Goal: Check status: Check status

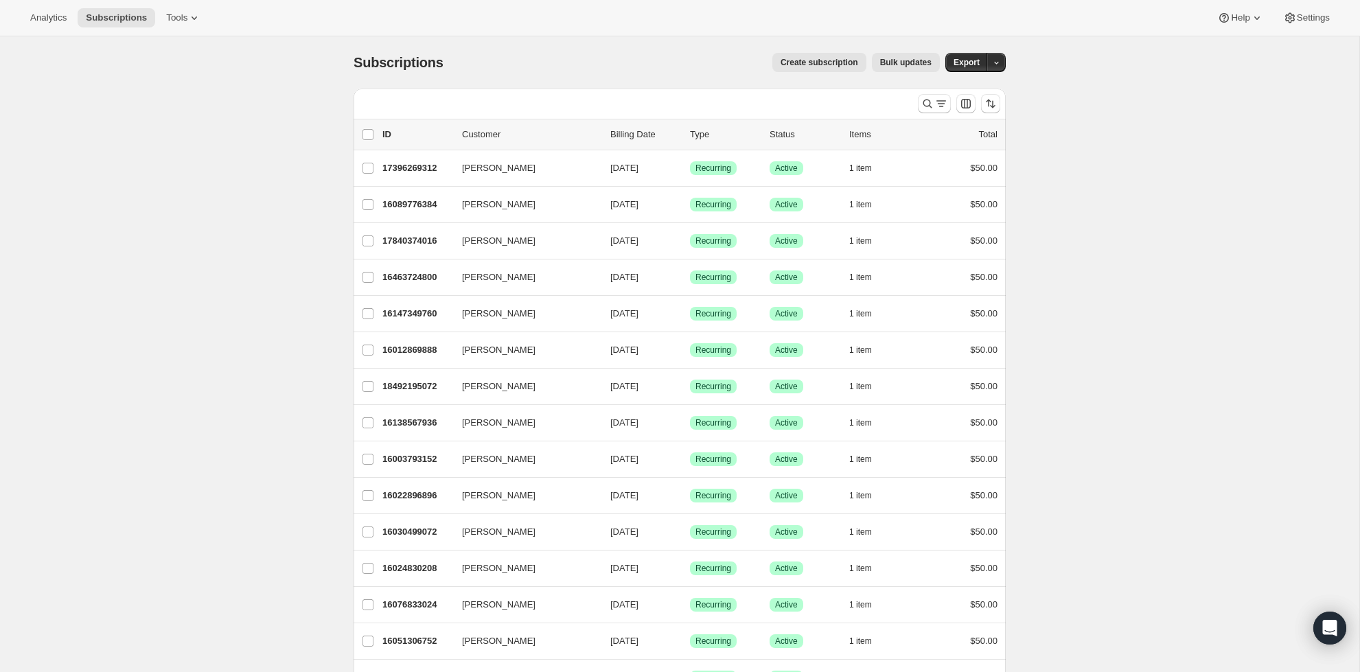
scroll to position [12, 0]
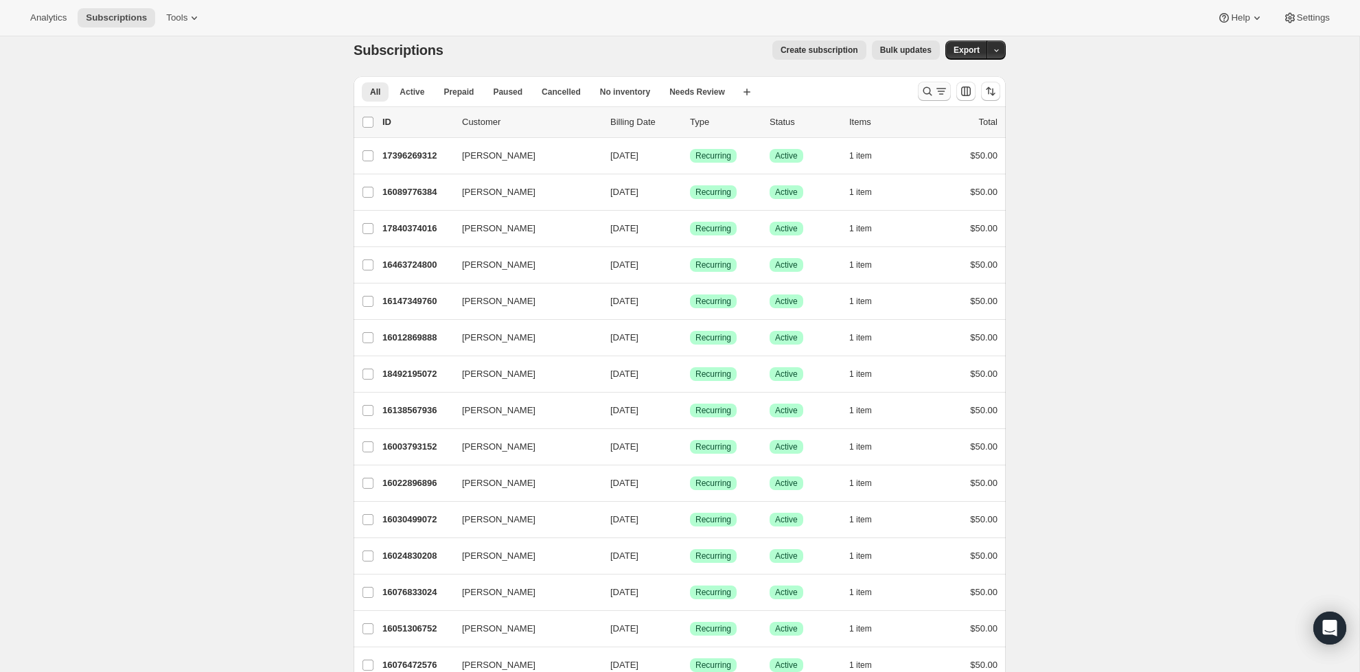
click at [935, 91] on icon "Search and filter results" at bounding box center [942, 91] width 14 height 14
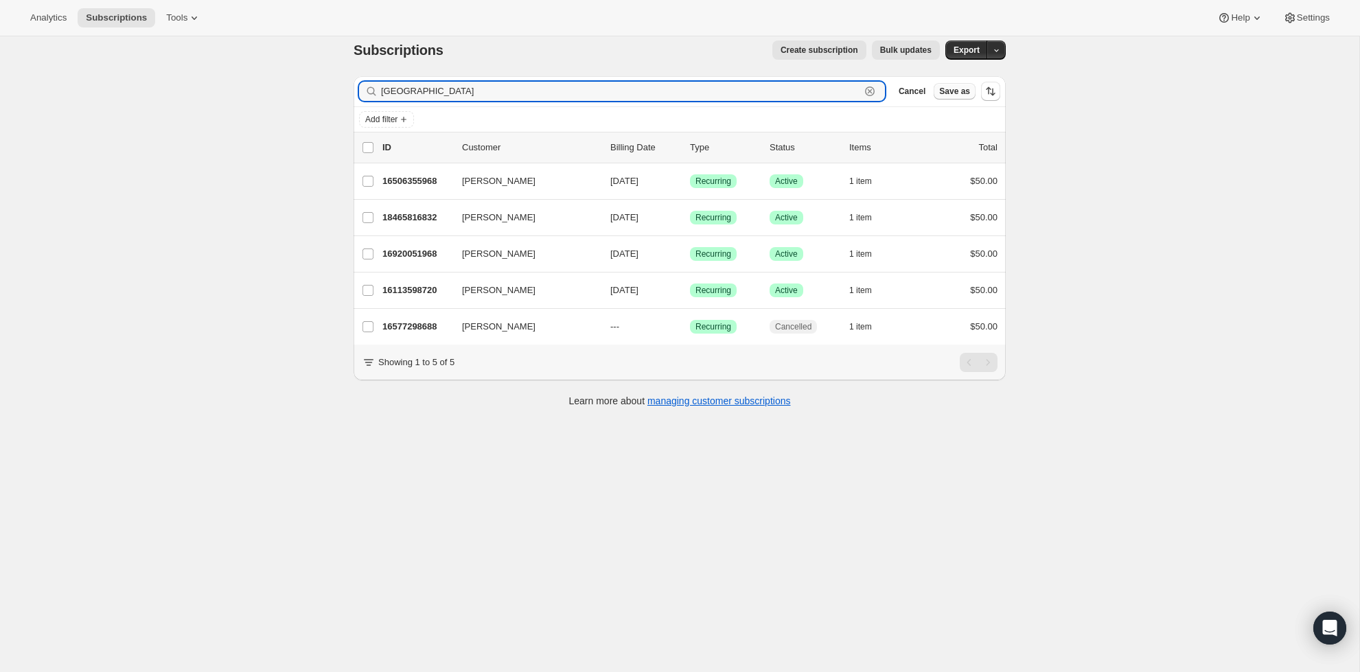
type input "Madison"
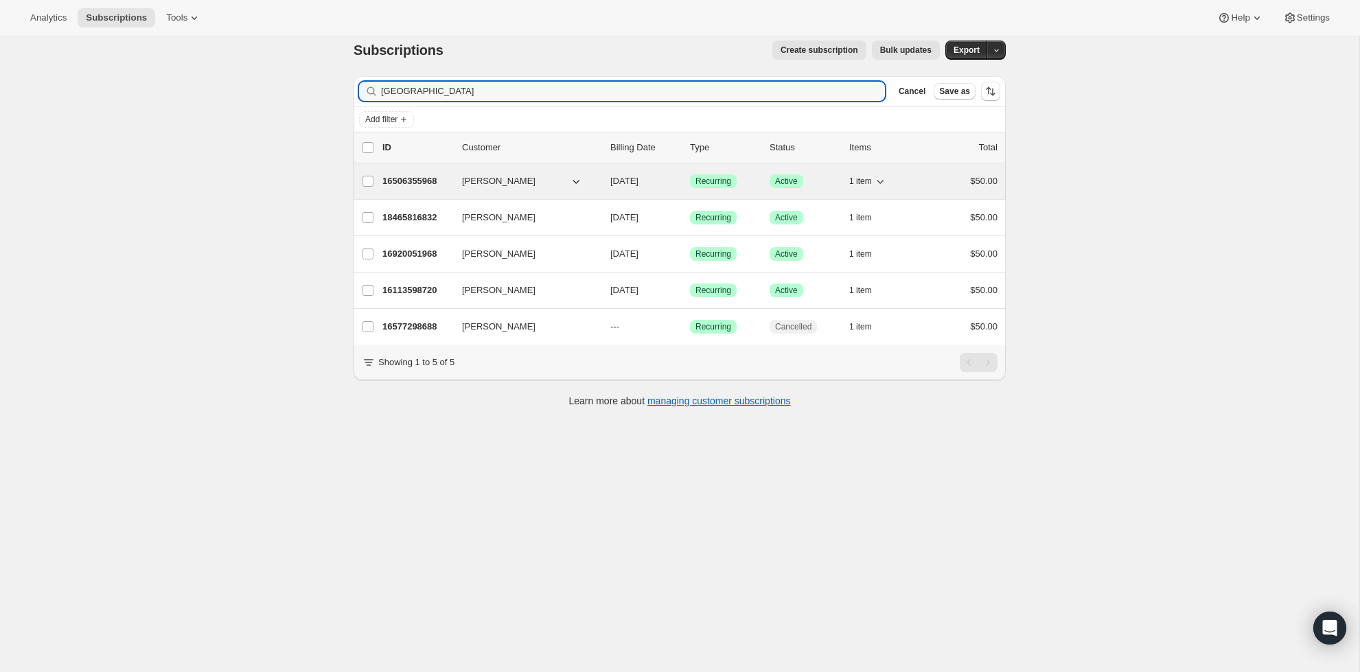
drag, startPoint x: 935, startPoint y: 91, endPoint x: 969, endPoint y: 173, distance: 88.4
click at [969, 173] on div "16506355968 Madison Goncalves 10/15/2025 Success Recurring Success Active 1 ite…" at bounding box center [689, 181] width 615 height 19
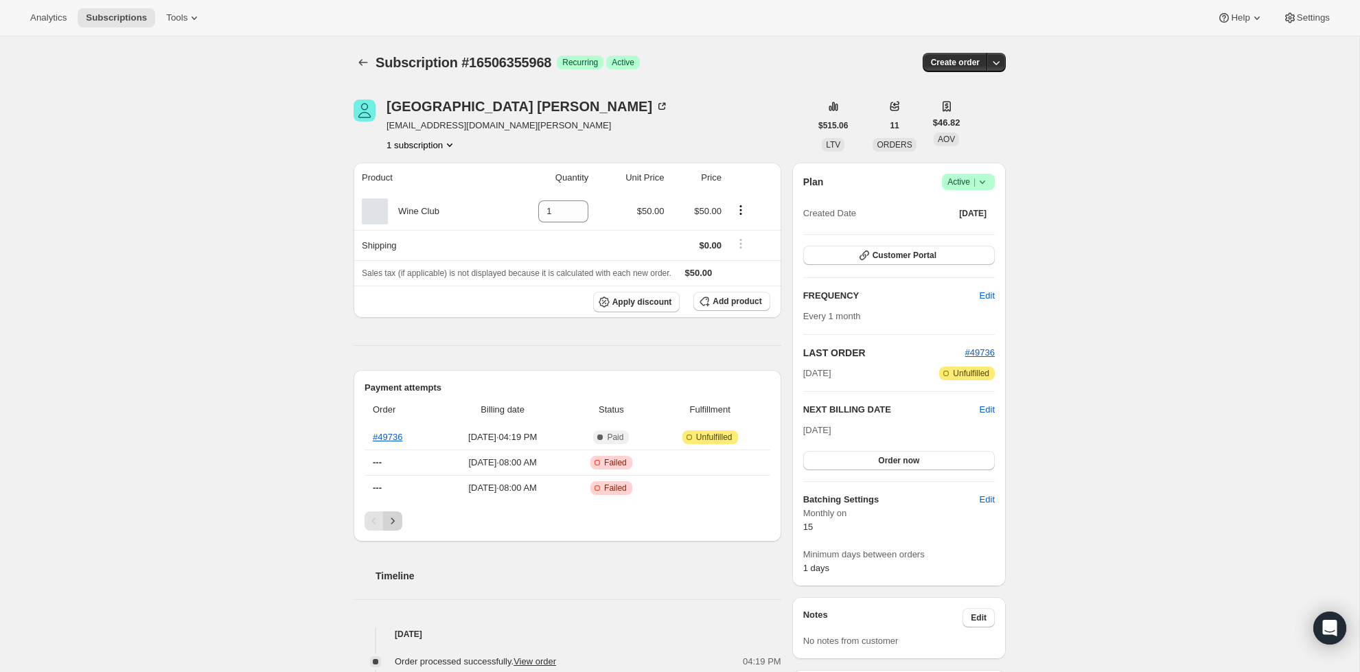
click at [391, 521] on icon "Next" at bounding box center [393, 521] width 14 height 14
click at [393, 521] on icon "Next" at bounding box center [393, 521] width 14 height 14
click at [369, 519] on icon "Previous" at bounding box center [374, 521] width 14 height 14
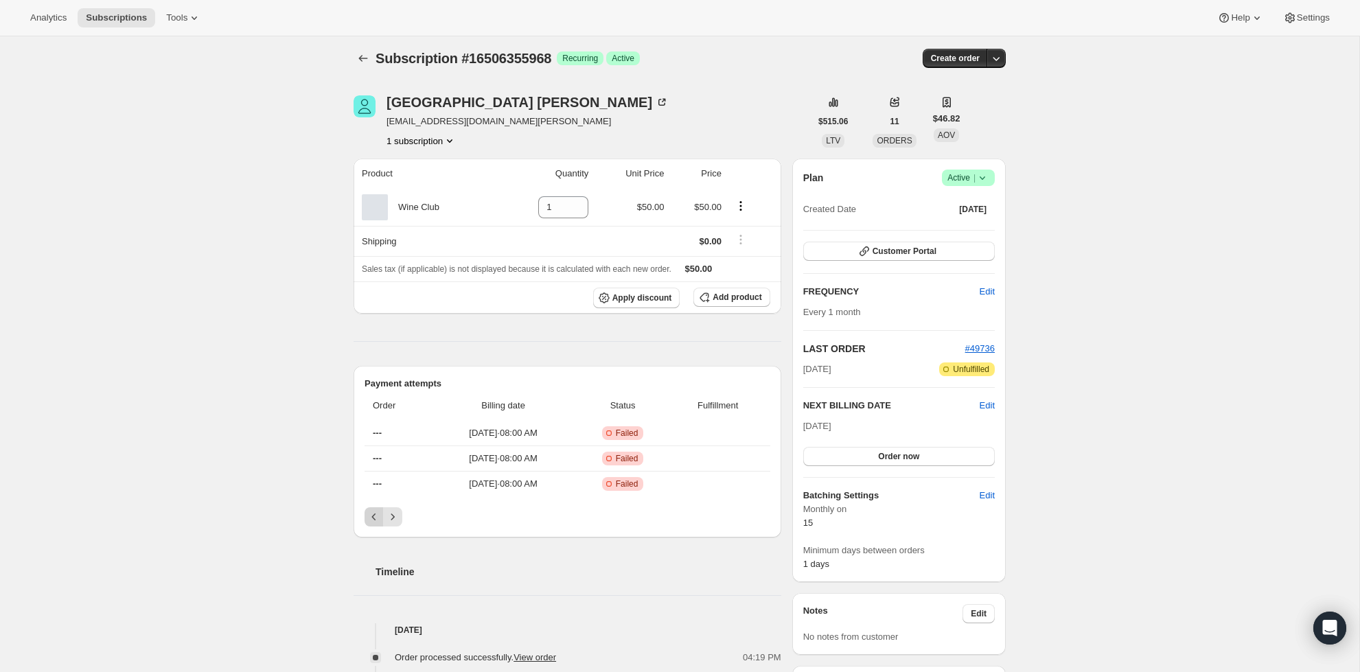
click at [369, 519] on icon "Previous" at bounding box center [374, 517] width 14 height 14
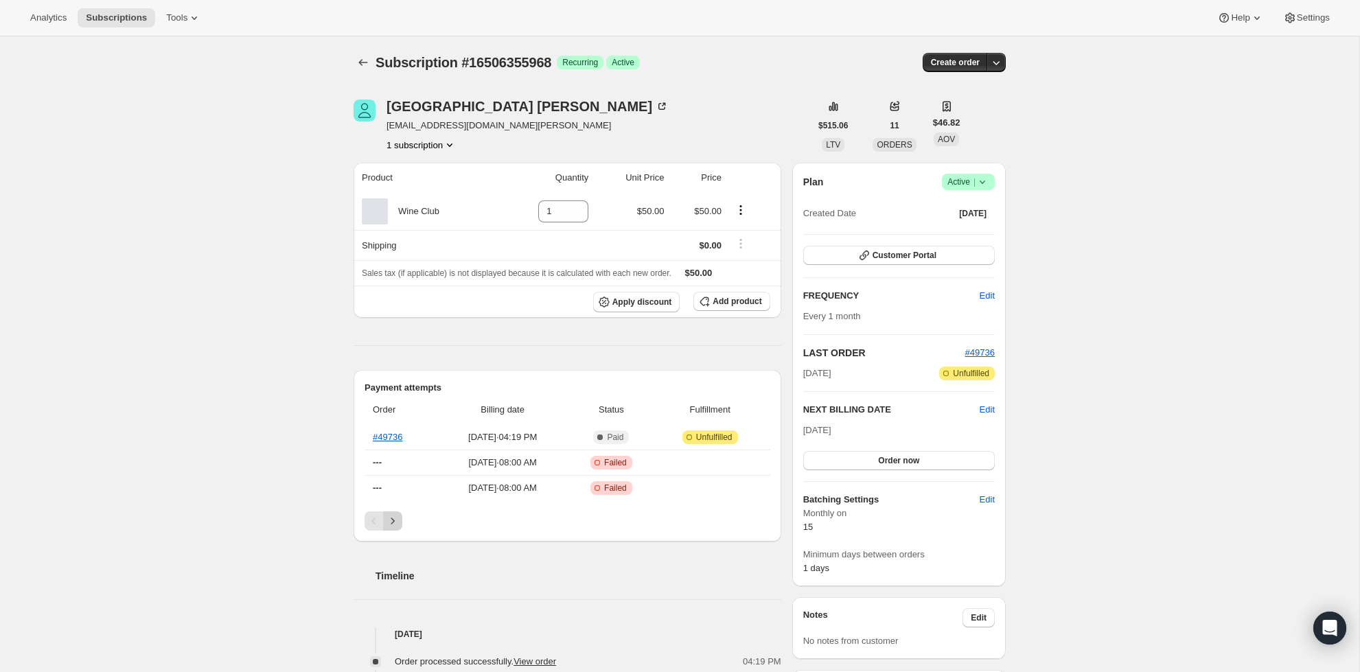
click at [399, 513] on button "Next" at bounding box center [392, 521] width 19 height 19
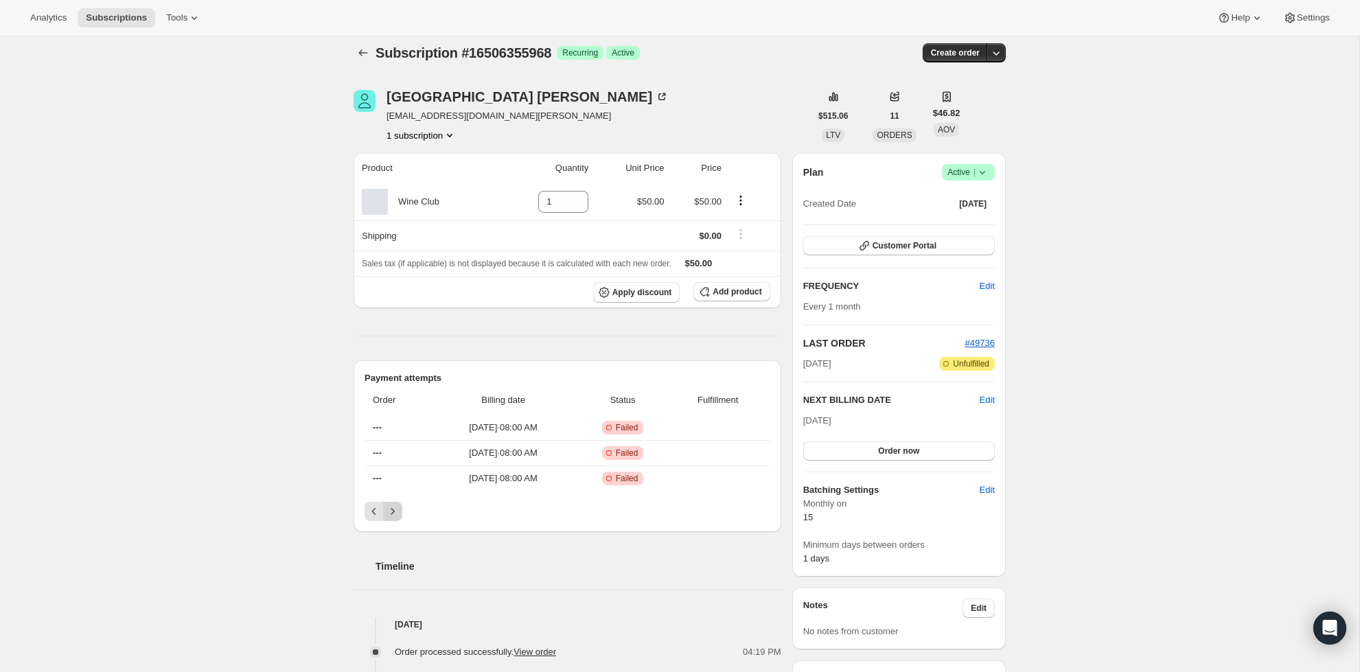
click at [399, 511] on icon "Next" at bounding box center [393, 512] width 14 height 14
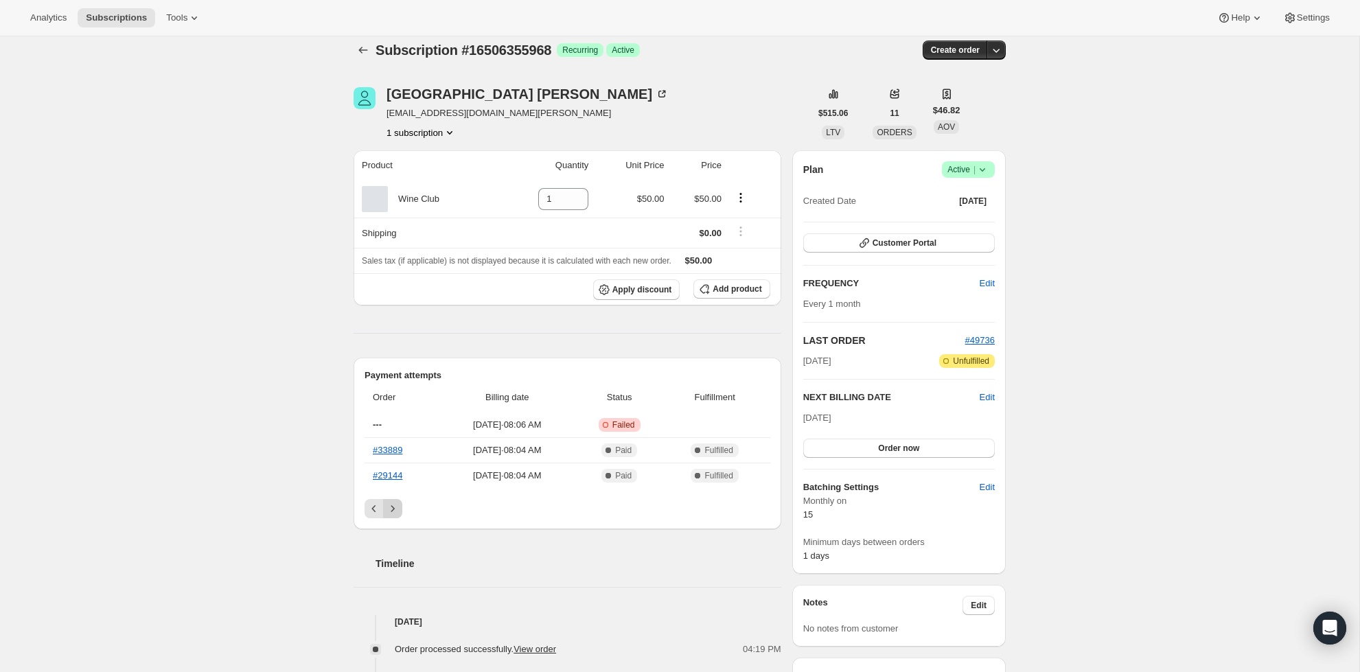
scroll to position [11, 0]
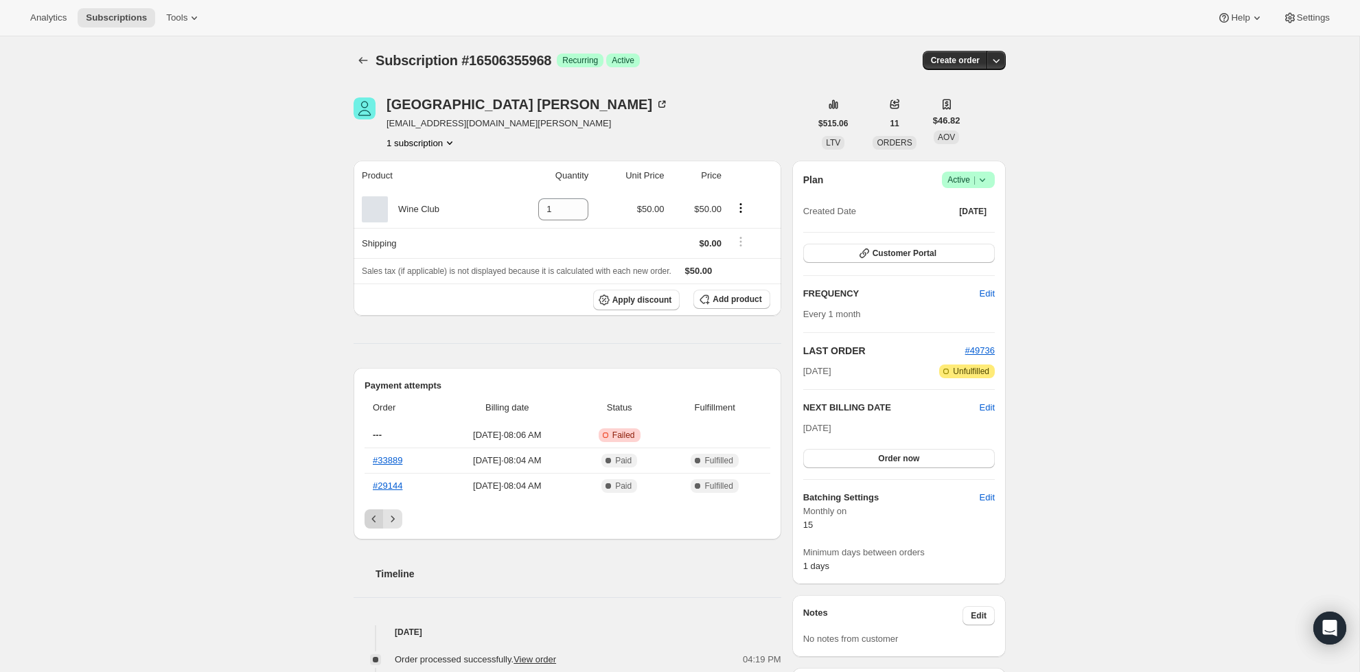
click at [374, 512] on button "Previous" at bounding box center [374, 519] width 19 height 19
click at [371, 509] on button "Previous" at bounding box center [374, 517] width 19 height 19
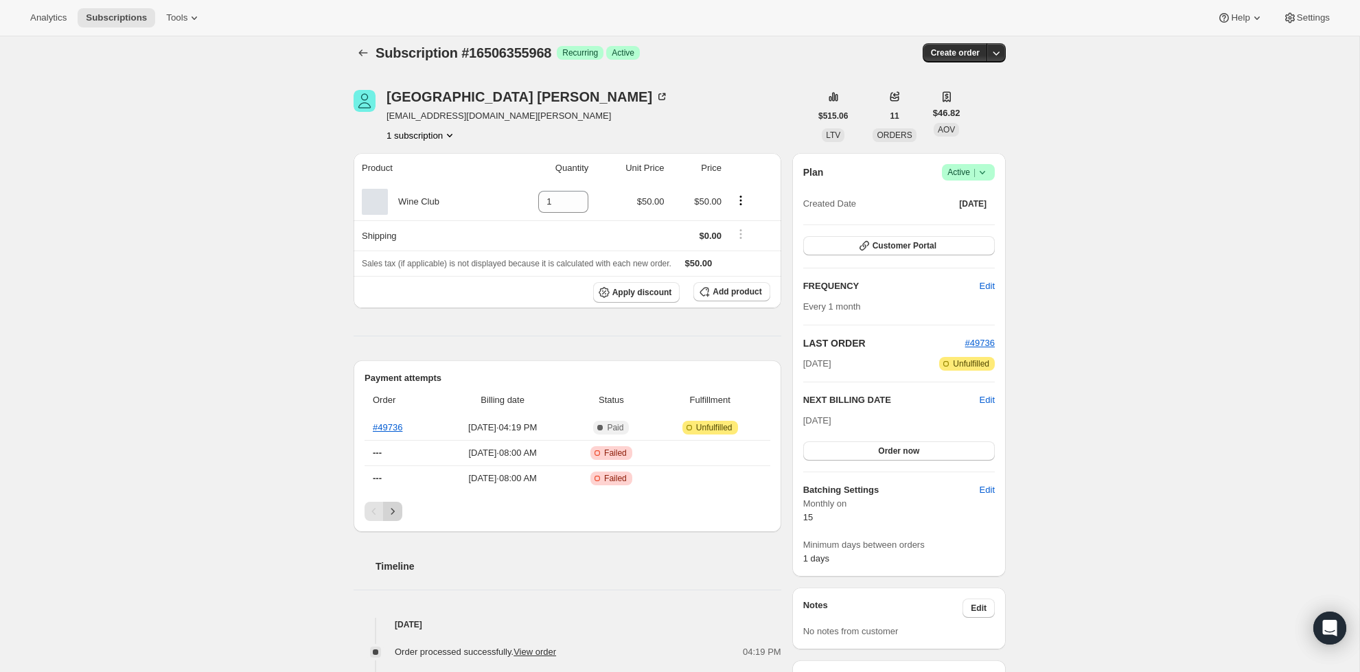
click at [400, 511] on button "Next" at bounding box center [392, 511] width 19 height 19
click at [398, 511] on icon "Next" at bounding box center [393, 512] width 14 height 14
click at [571, 455] on span "Jun 15, 2025 · 08:04 AM" at bounding box center [508, 453] width 128 height 14
click at [660, 450] on span "Complete Paid" at bounding box center [620, 453] width 80 height 14
click at [385, 451] on link "#33889" at bounding box center [388, 453] width 30 height 10
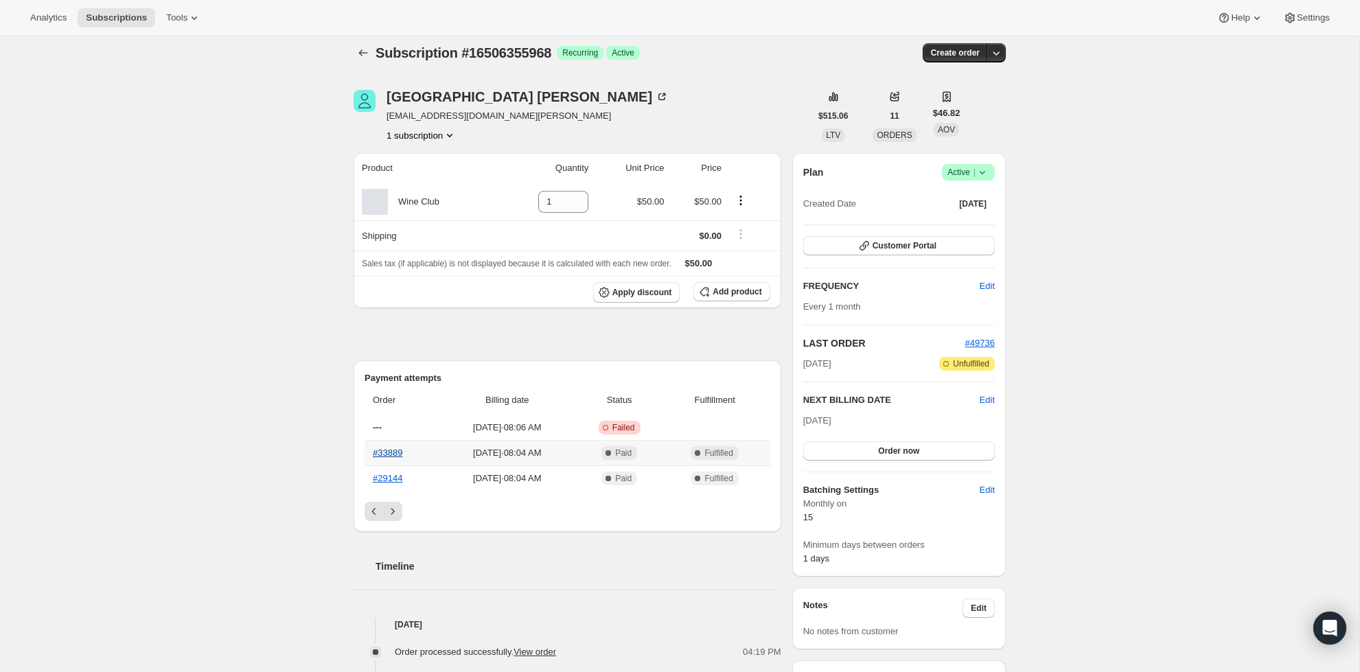
click at [402, 450] on link "#33889" at bounding box center [388, 453] width 30 height 10
click at [376, 513] on icon "Previous" at bounding box center [374, 512] width 14 height 14
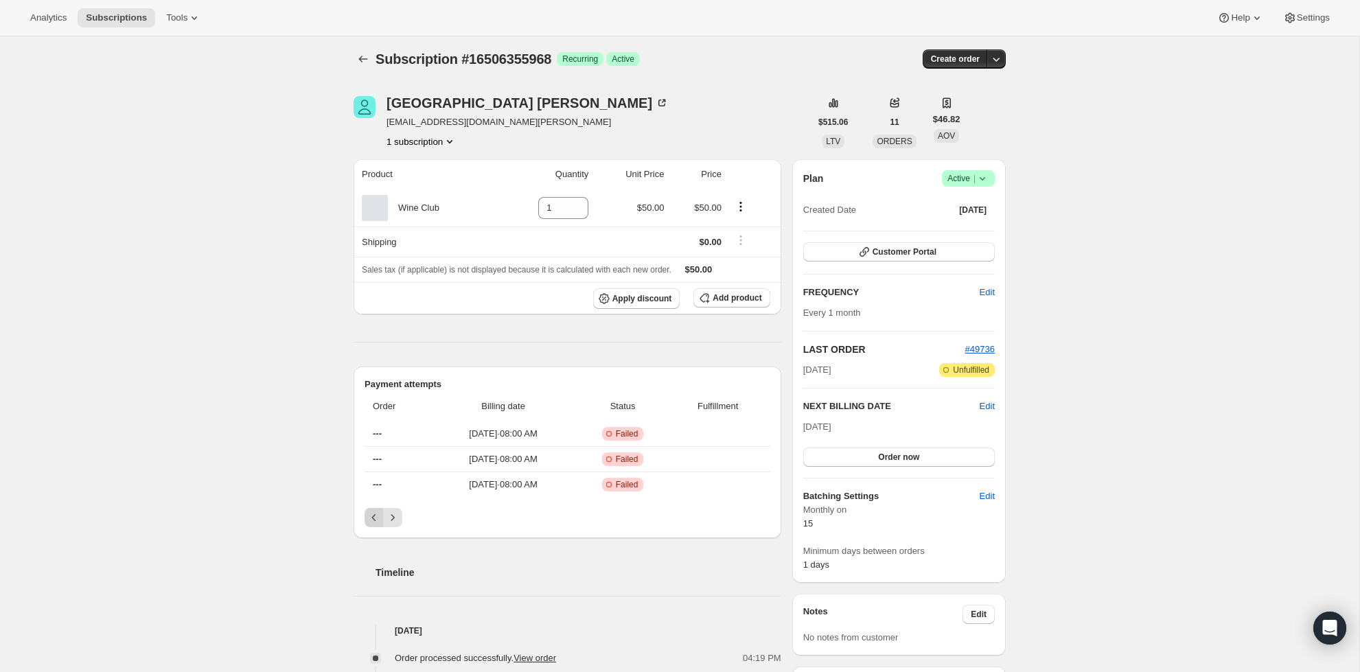
click at [376, 513] on icon "Previous" at bounding box center [374, 518] width 14 height 14
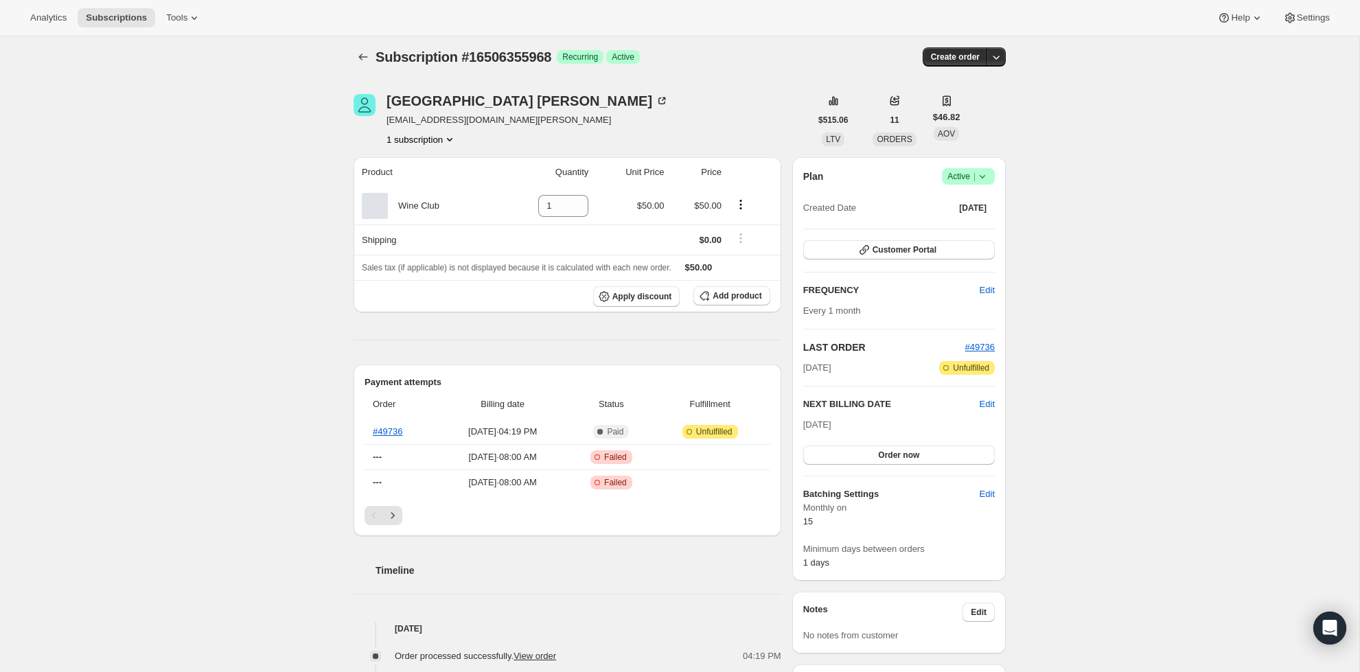
scroll to position [16, 0]
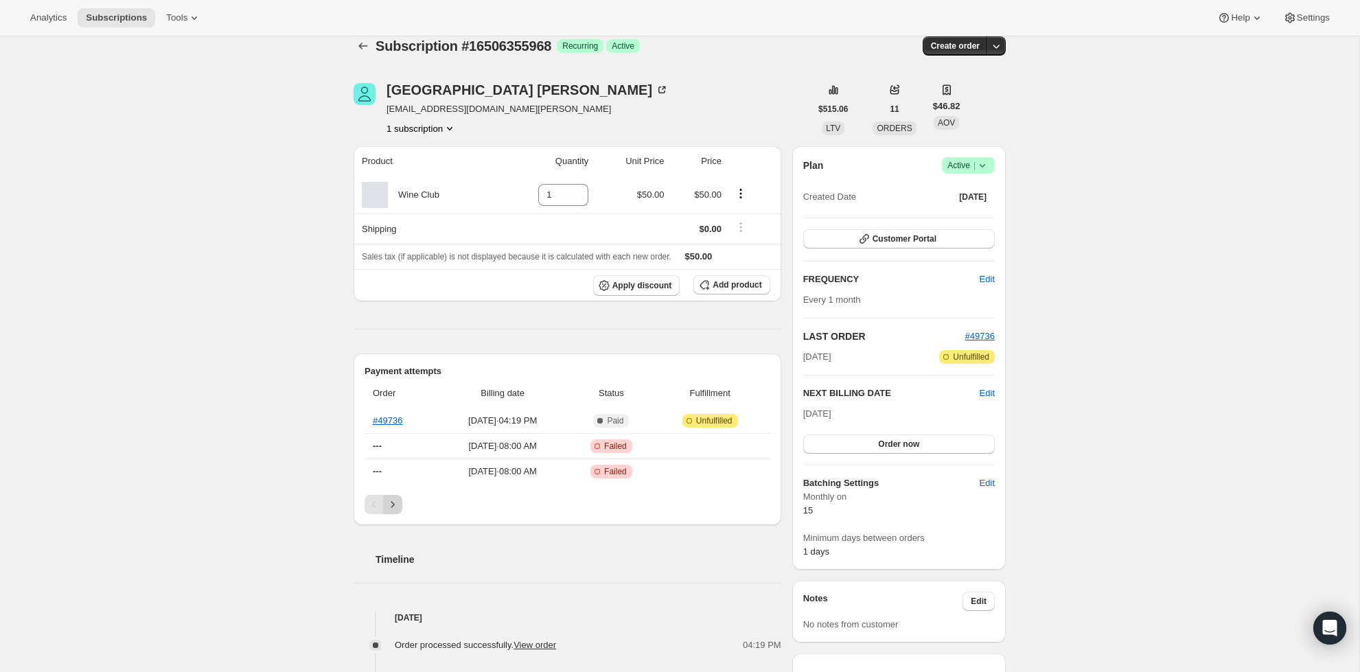
click at [395, 496] on button "Next" at bounding box center [392, 504] width 19 height 19
click at [382, 446] on link "#33889" at bounding box center [388, 446] width 30 height 10
click at [376, 502] on icon "Previous" at bounding box center [374, 505] width 14 height 14
click at [372, 507] on icon "Previous" at bounding box center [374, 505] width 14 height 14
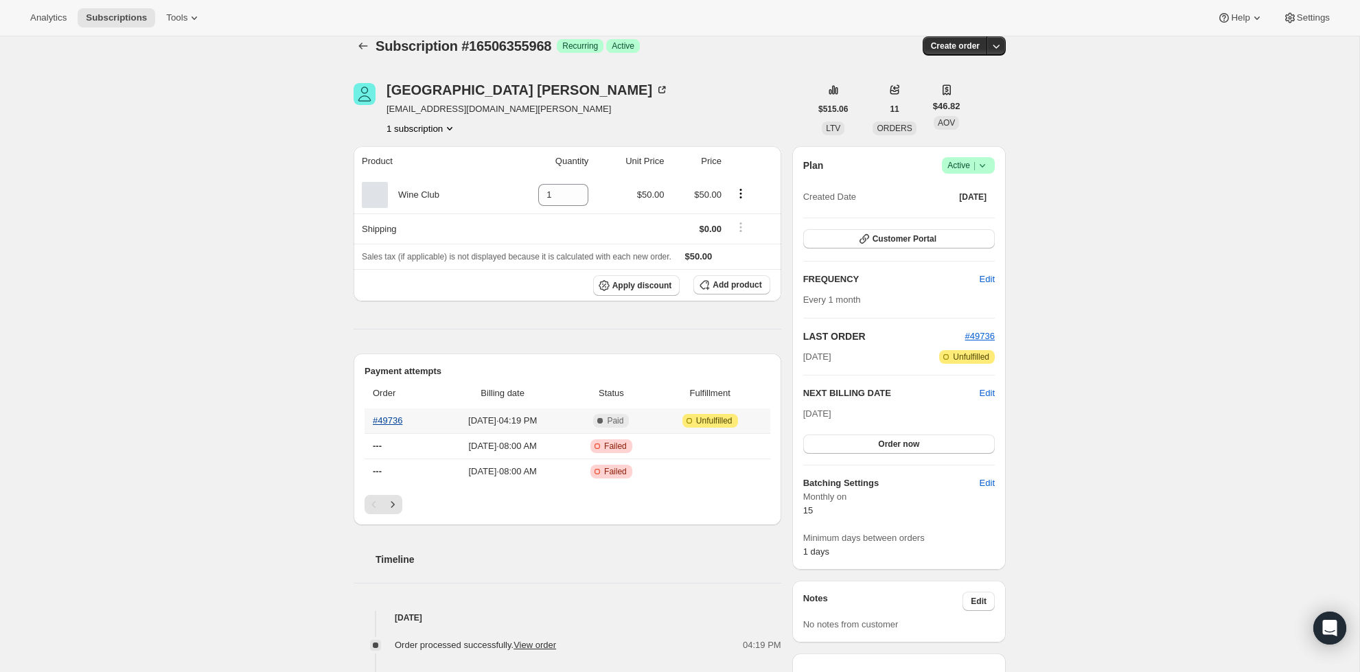
click at [393, 420] on link "#49736" at bounding box center [388, 420] width 30 height 10
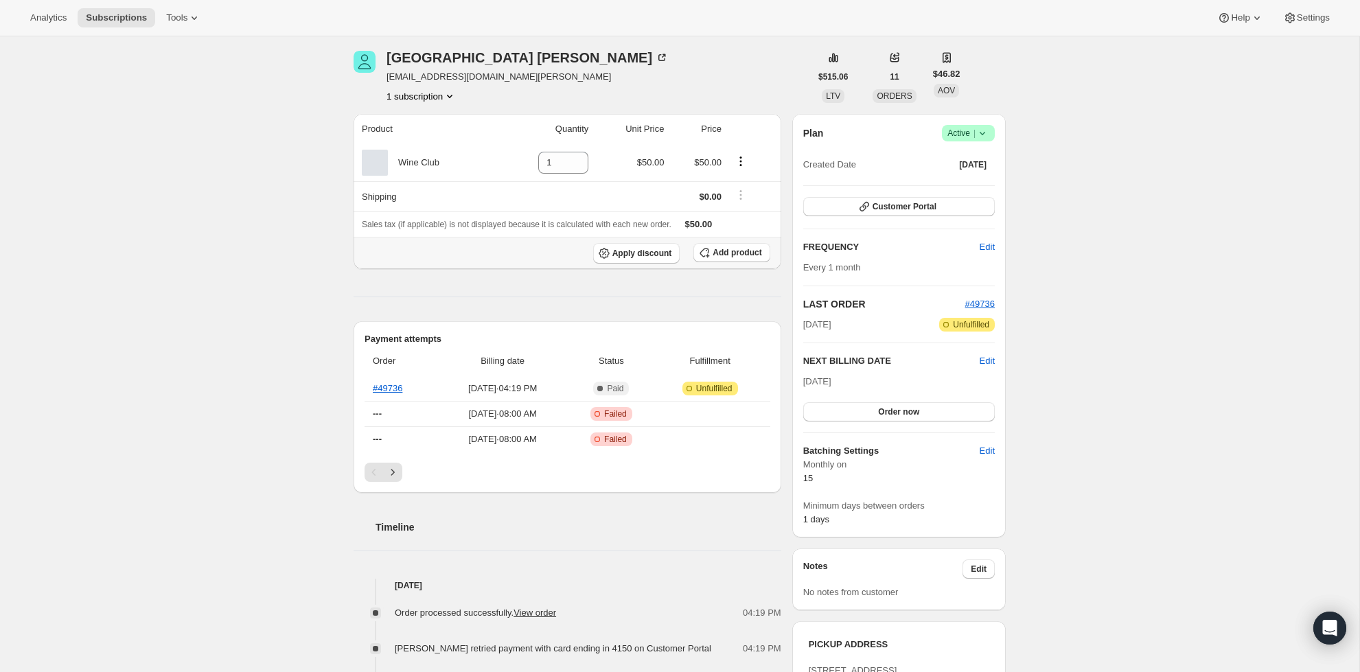
scroll to position [73, 0]
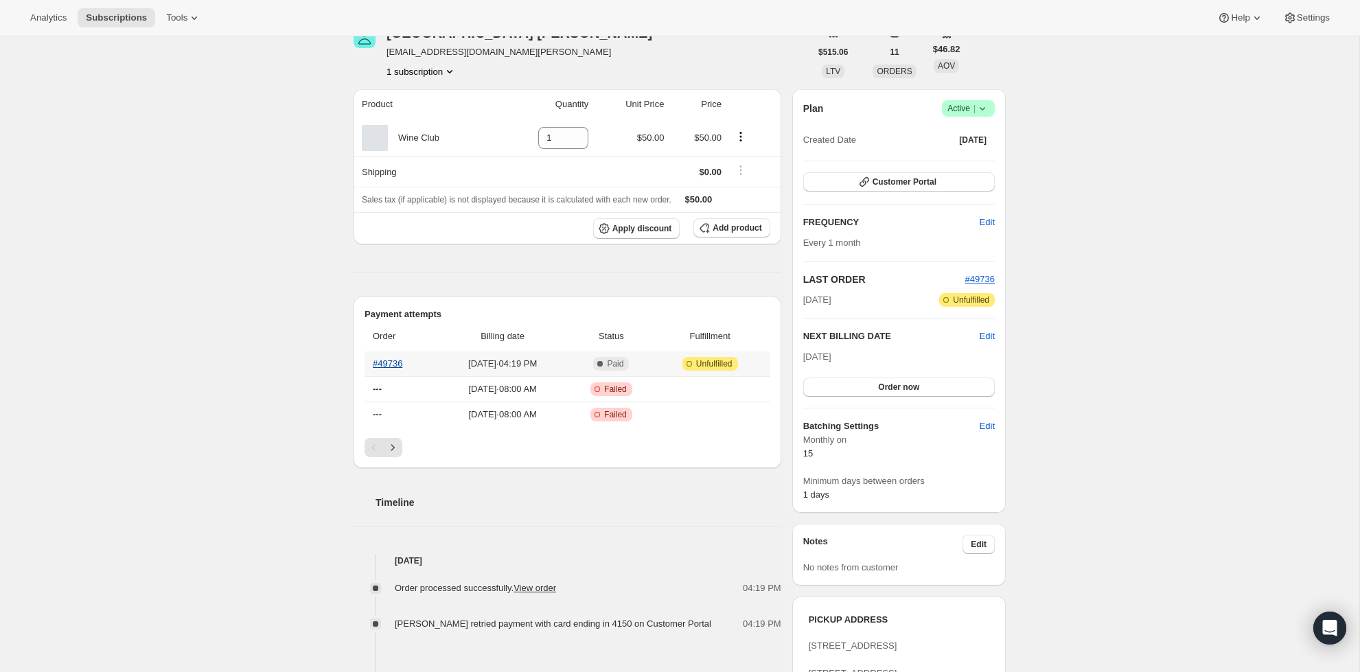
click at [379, 364] on link "#49736" at bounding box center [388, 363] width 30 height 10
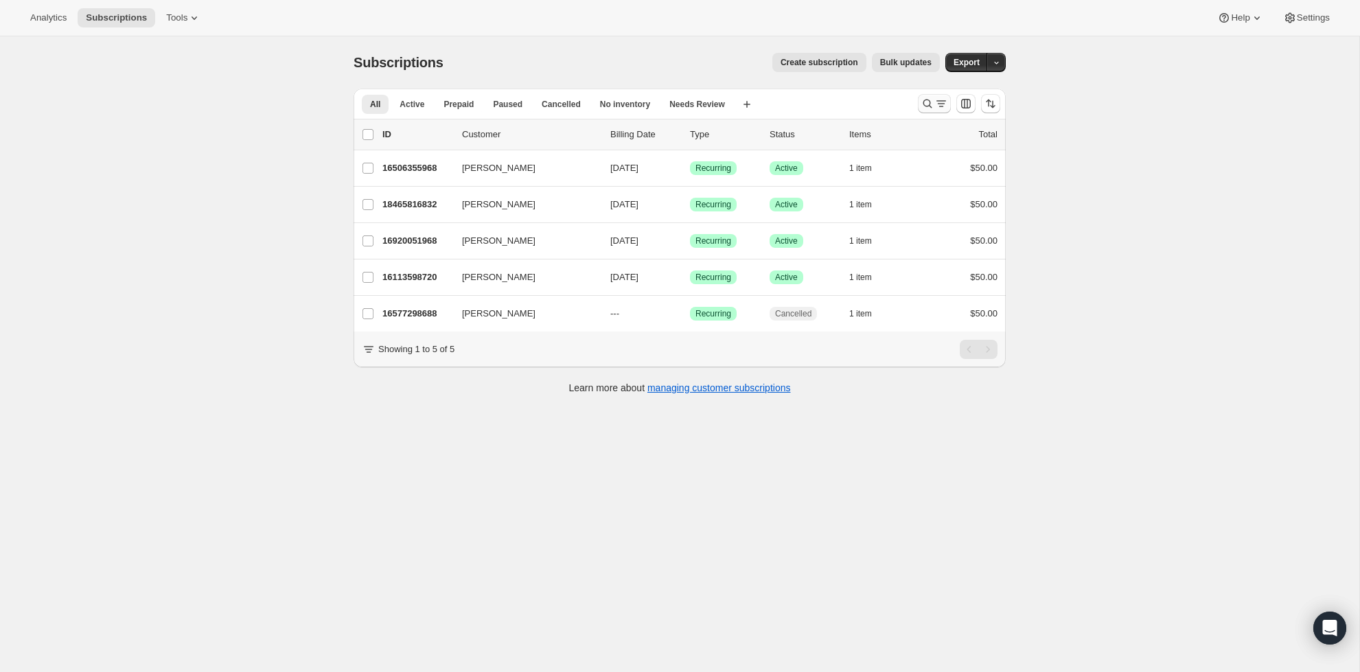
click at [941, 101] on icon "Search and filter results" at bounding box center [942, 104] width 14 height 14
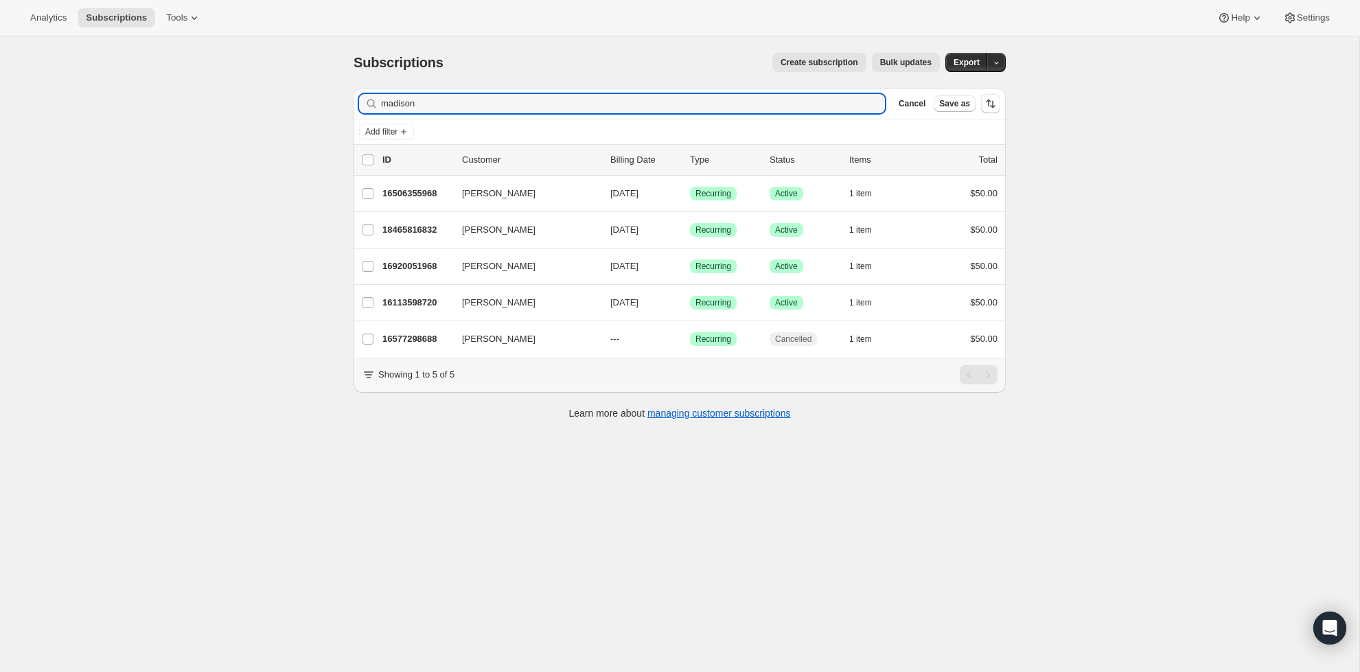
click at [869, 108] on div "madison Clear" at bounding box center [622, 103] width 526 height 19
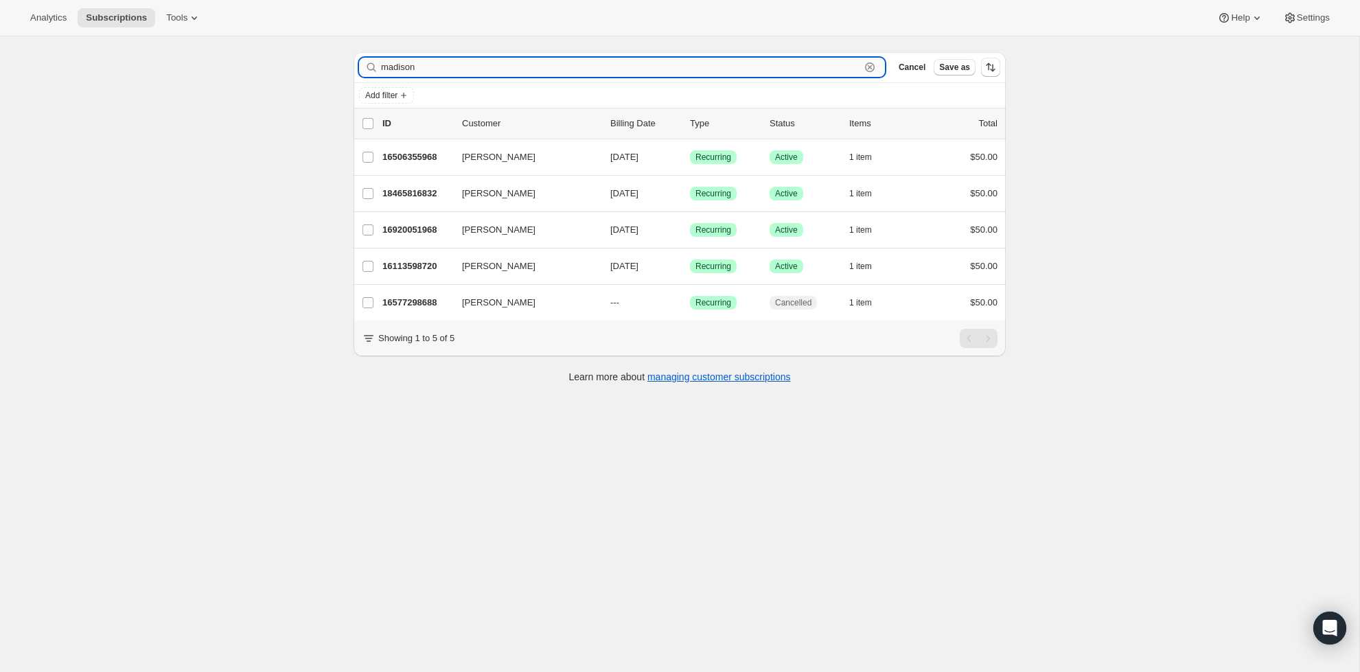
click at [808, 71] on input "madison" at bounding box center [620, 67] width 479 height 19
click at [809, 72] on input "madison" at bounding box center [620, 67] width 479 height 19
paste input "Cullen Kunkel"
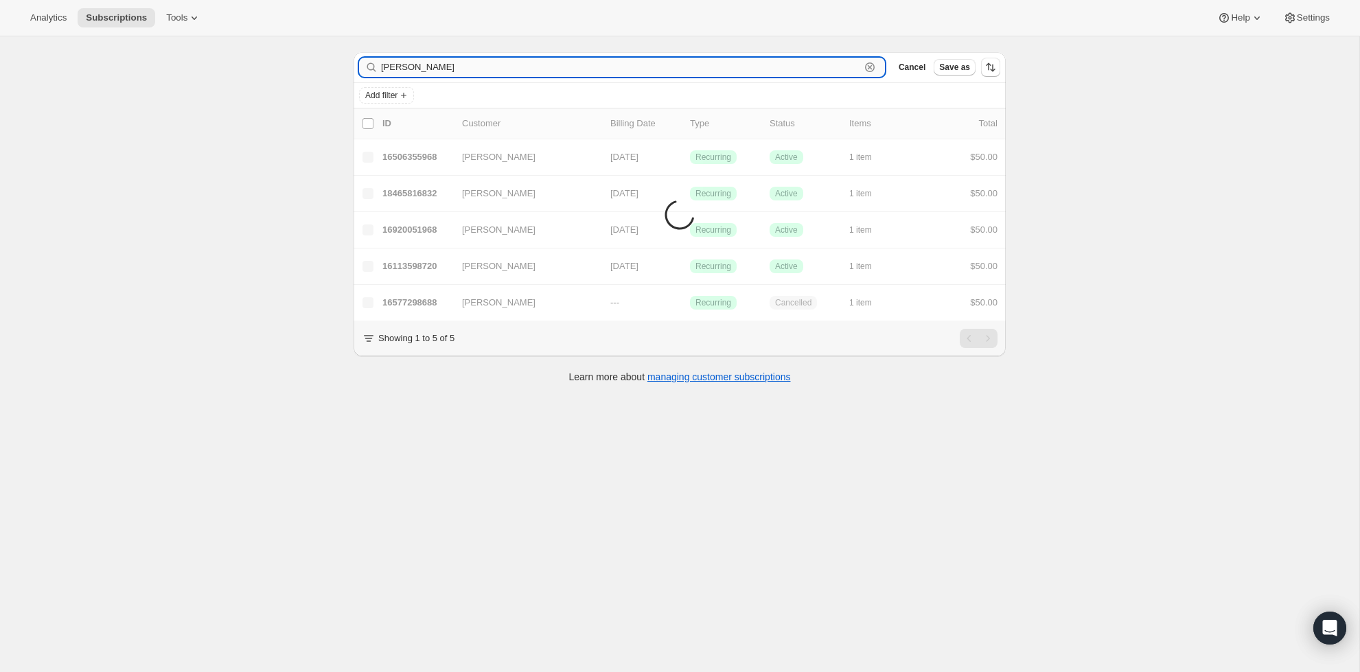
type input "Cullen Kunkel"
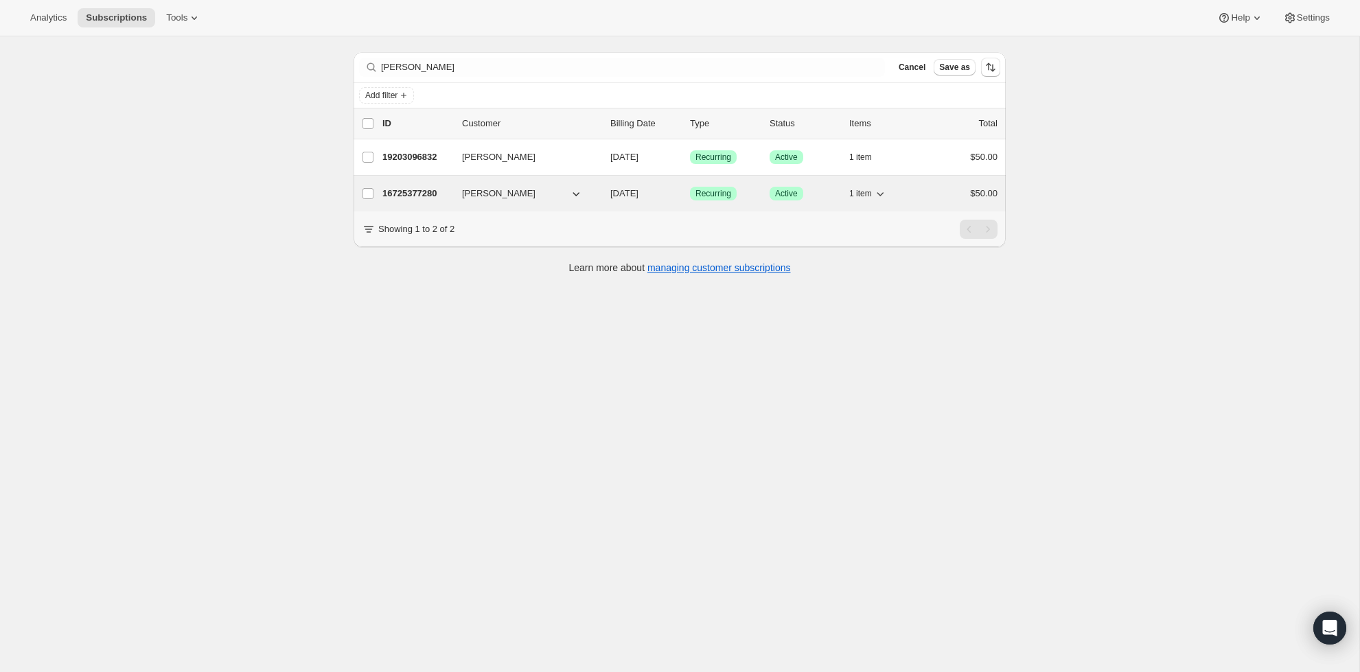
click at [417, 203] on div "16725377280 Cullen Kunkel 10/15/2025 Success Recurring Success Active 1 item $5…" at bounding box center [689, 193] width 615 height 19
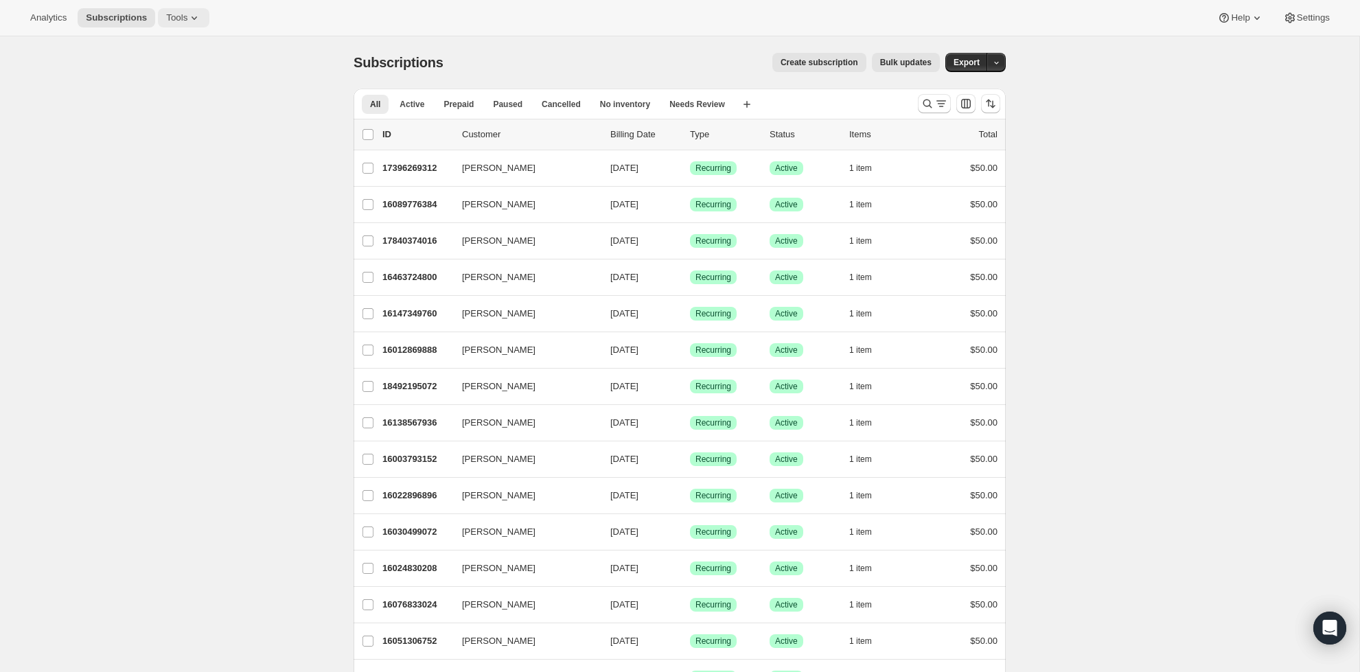
click at [187, 21] on icon at bounding box center [194, 18] width 14 height 14
click at [166, 51] on span "Subscription Plans" at bounding box center [152, 46] width 74 height 10
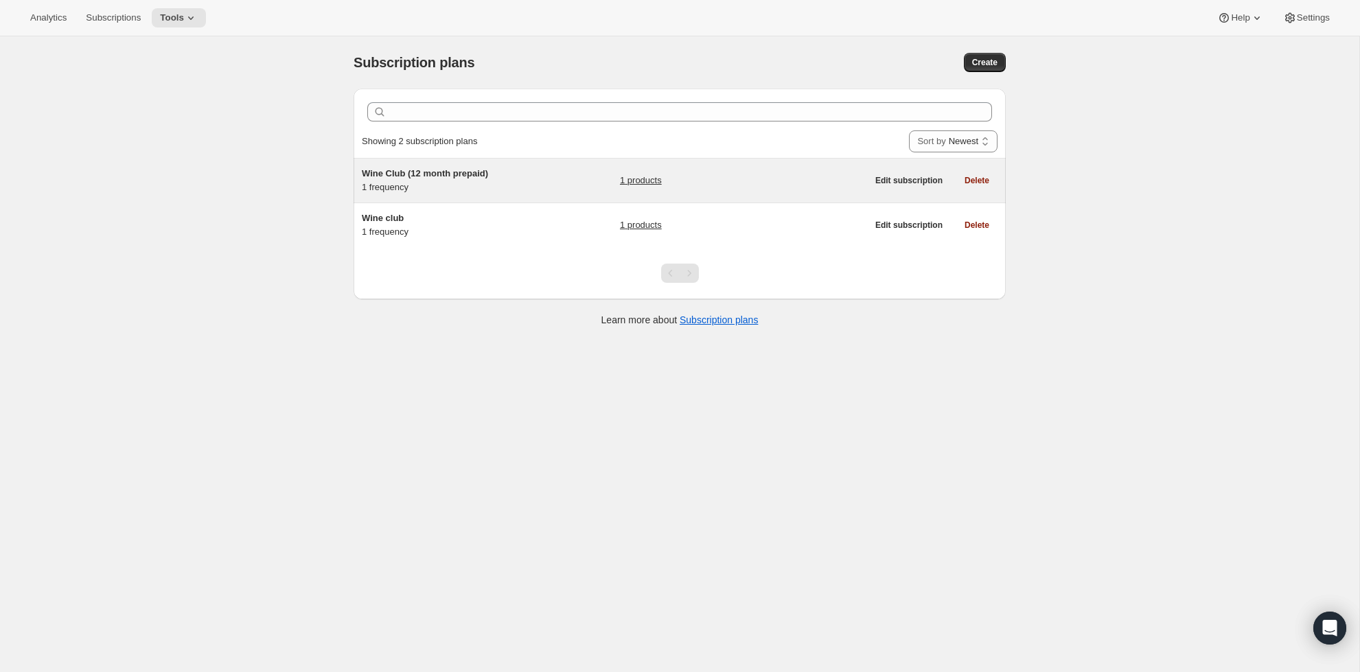
click at [460, 172] on span "Wine Club (12 month prepaid)" at bounding box center [425, 173] width 126 height 10
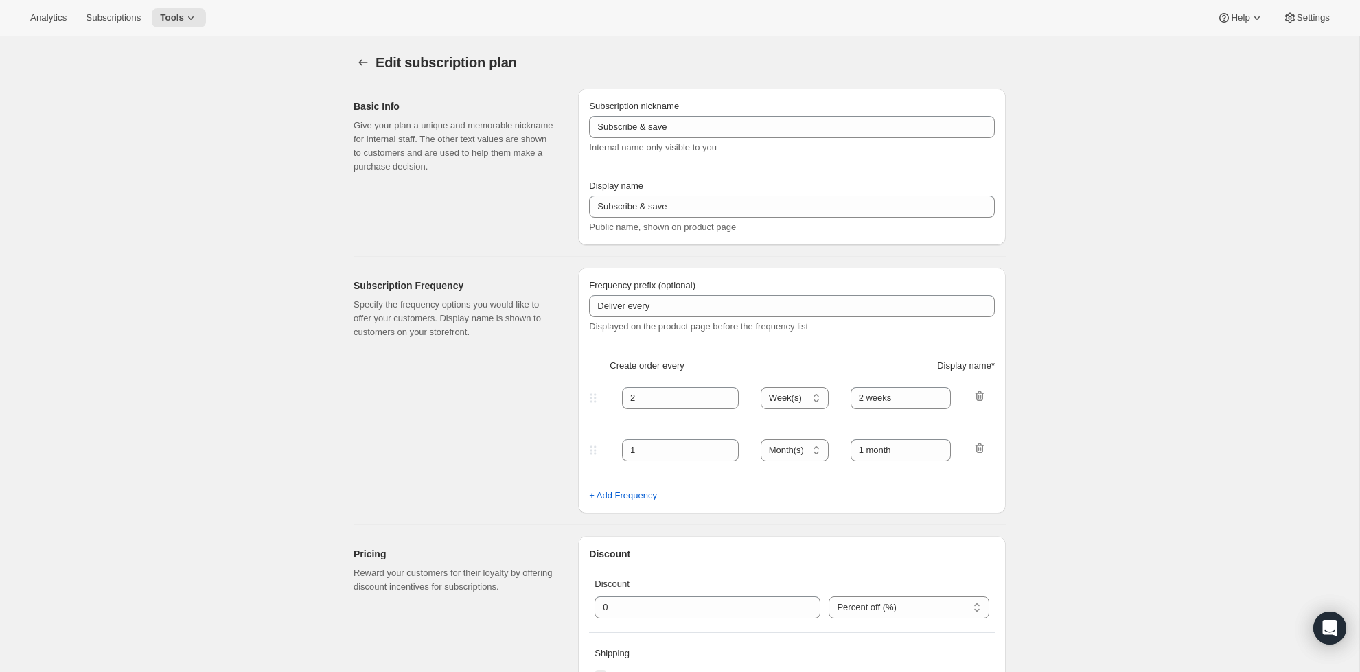
type input "Wine Club (12 month prepaid)"
checkbox input "true"
select select "MONTH"
select select "MONTHDAY"
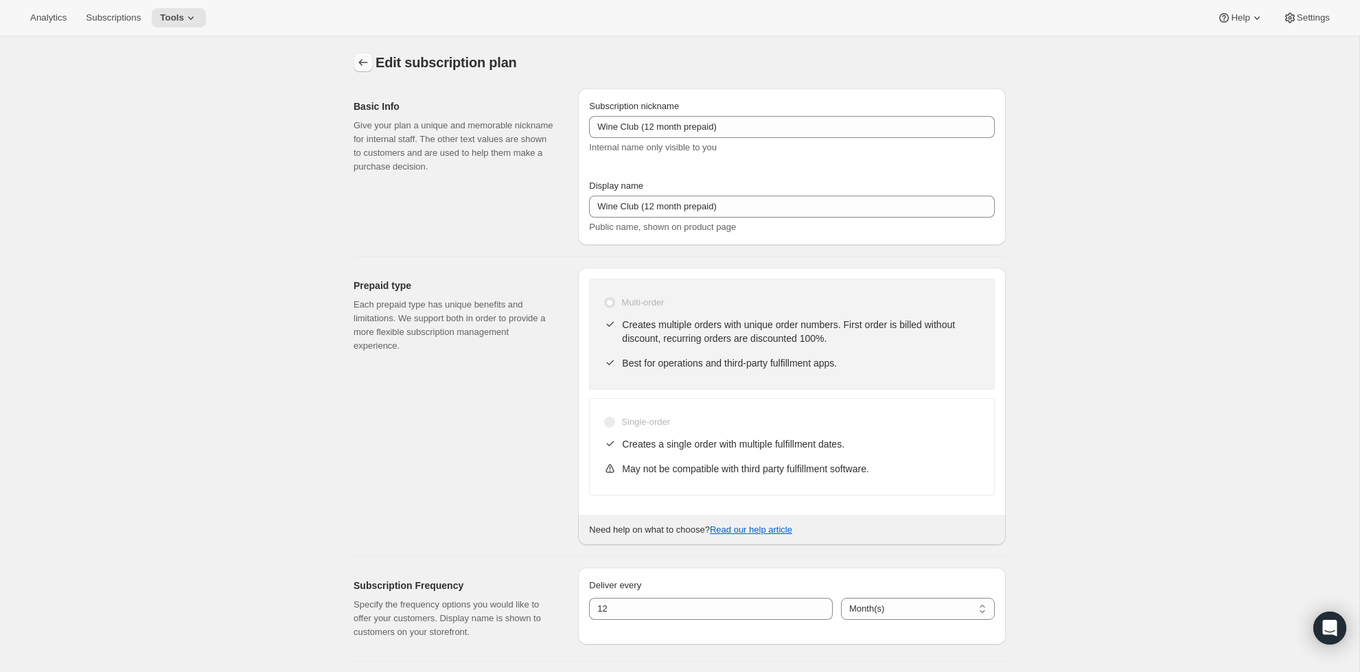
click at [367, 58] on icon "Subscription plans" at bounding box center [363, 63] width 14 height 14
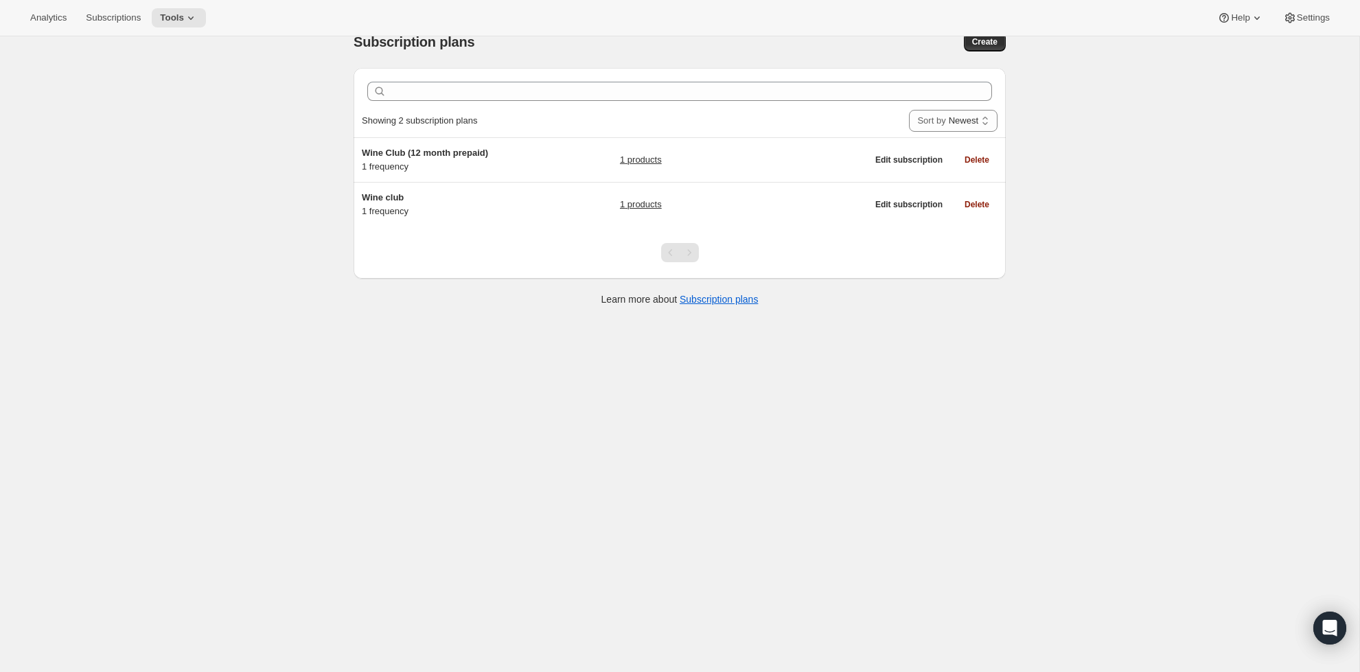
scroll to position [30, 0]
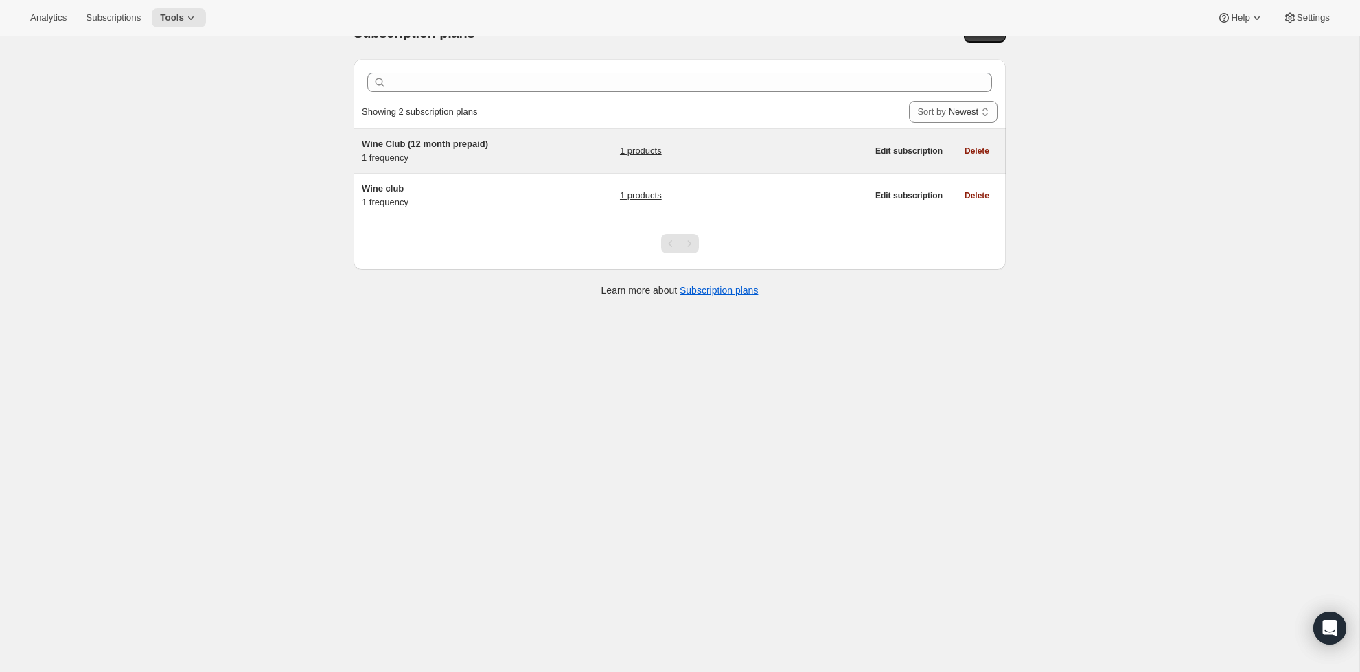
click at [397, 144] on span "Wine Club (12 month prepaid)" at bounding box center [425, 144] width 126 height 10
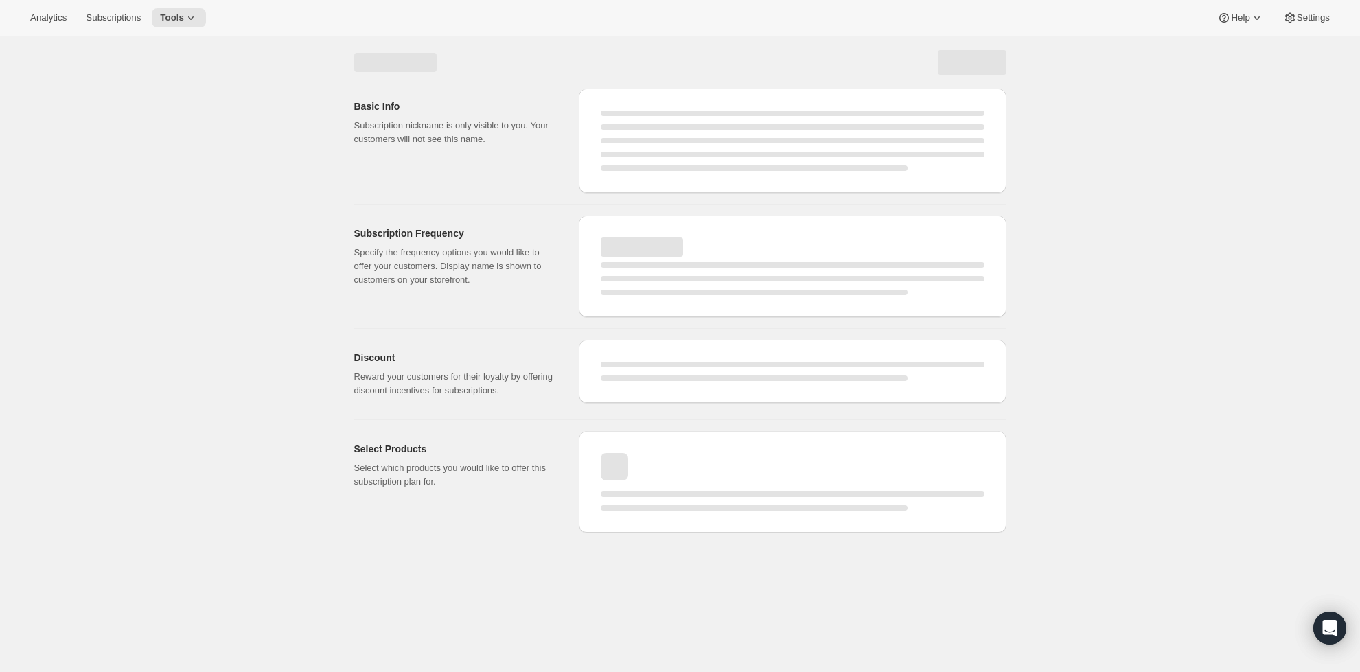
select select "WEEK"
select select "MONTH"
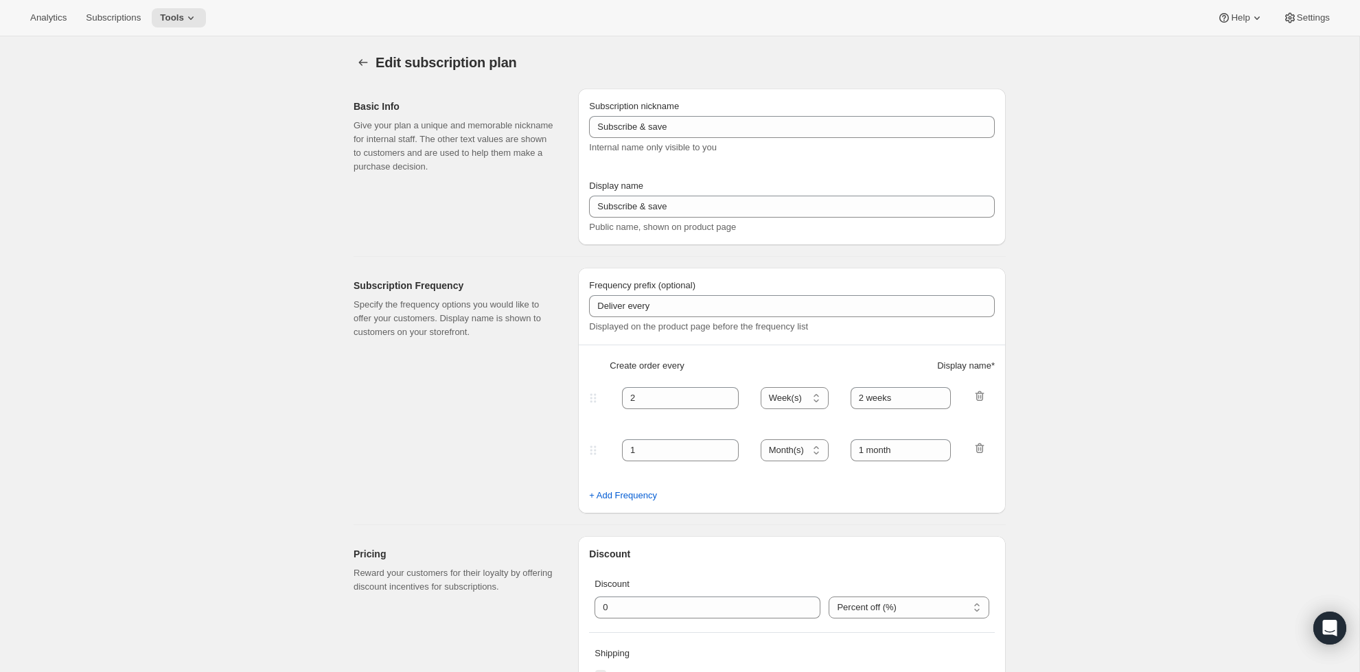
type input "Wine Club (12 month prepaid)"
checkbox input "true"
select select "MONTH"
select select "MONTHDAY"
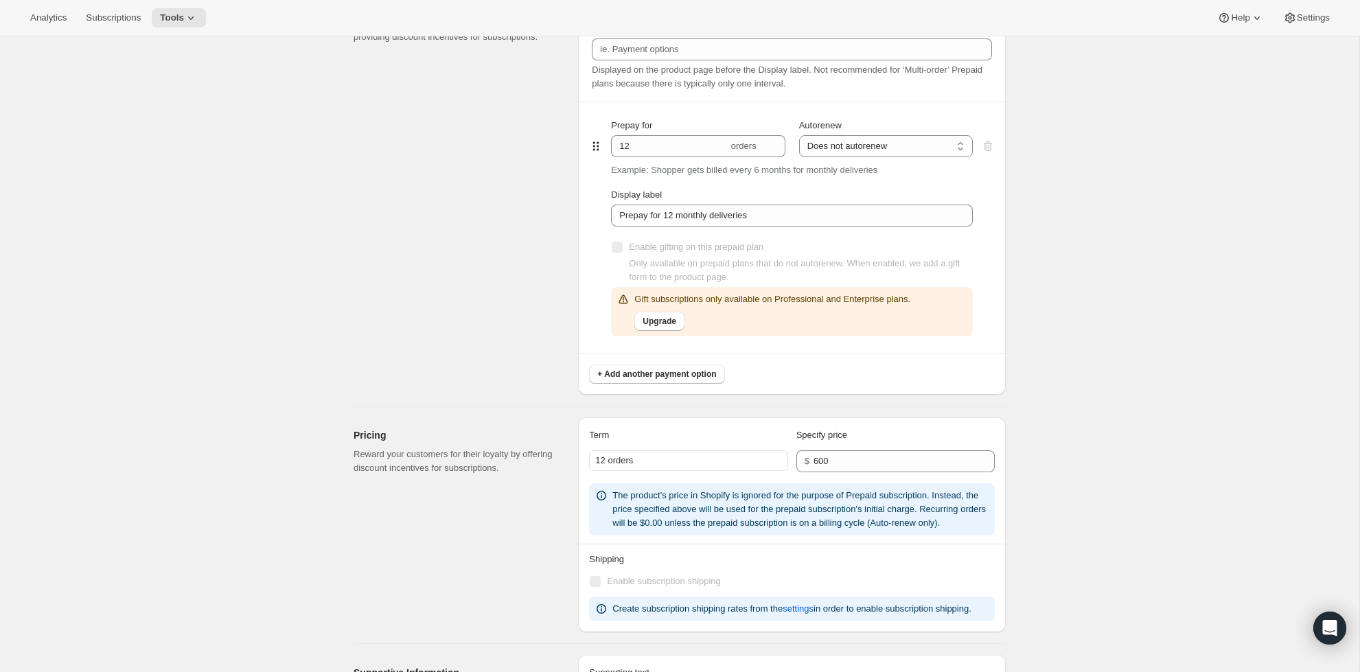
scroll to position [687, 0]
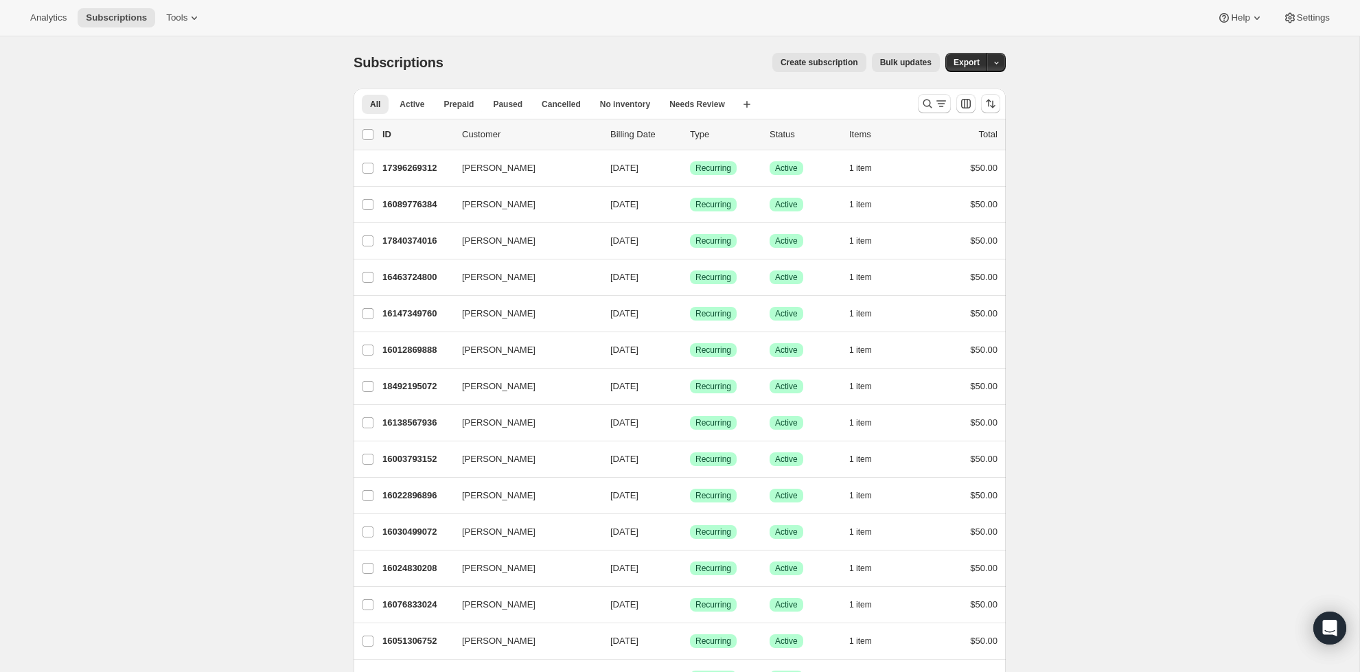
scroll to position [1, 0]
click at [922, 98] on icon "Search and filter results" at bounding box center [928, 102] width 14 height 14
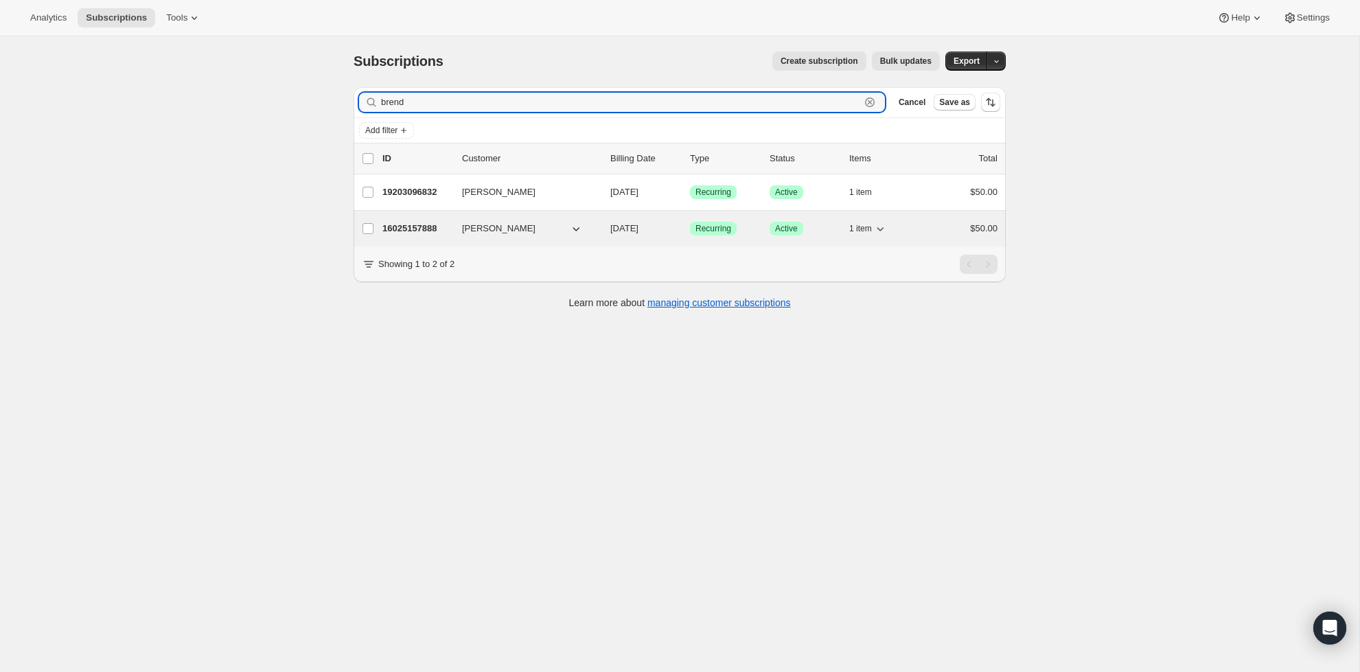
type input "brend"
click at [421, 226] on p "16025157888" at bounding box center [416, 229] width 69 height 14
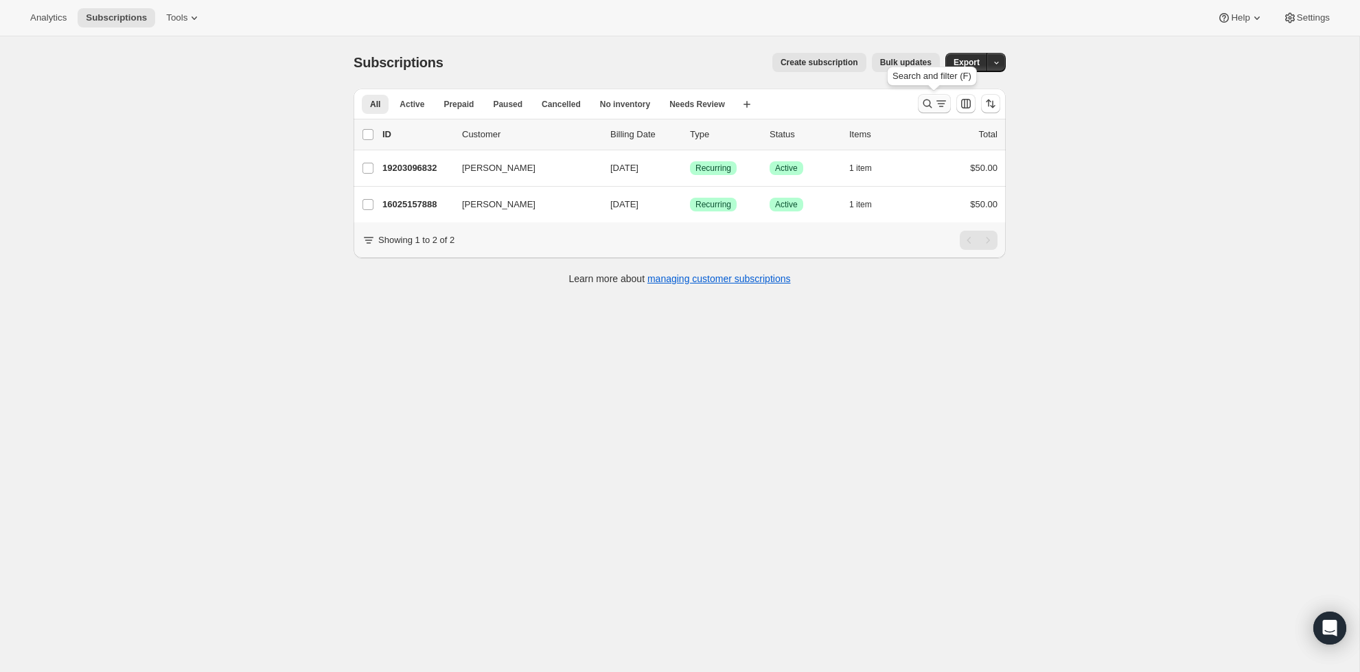
click at [924, 98] on icon "Search and filter results" at bounding box center [928, 104] width 14 height 14
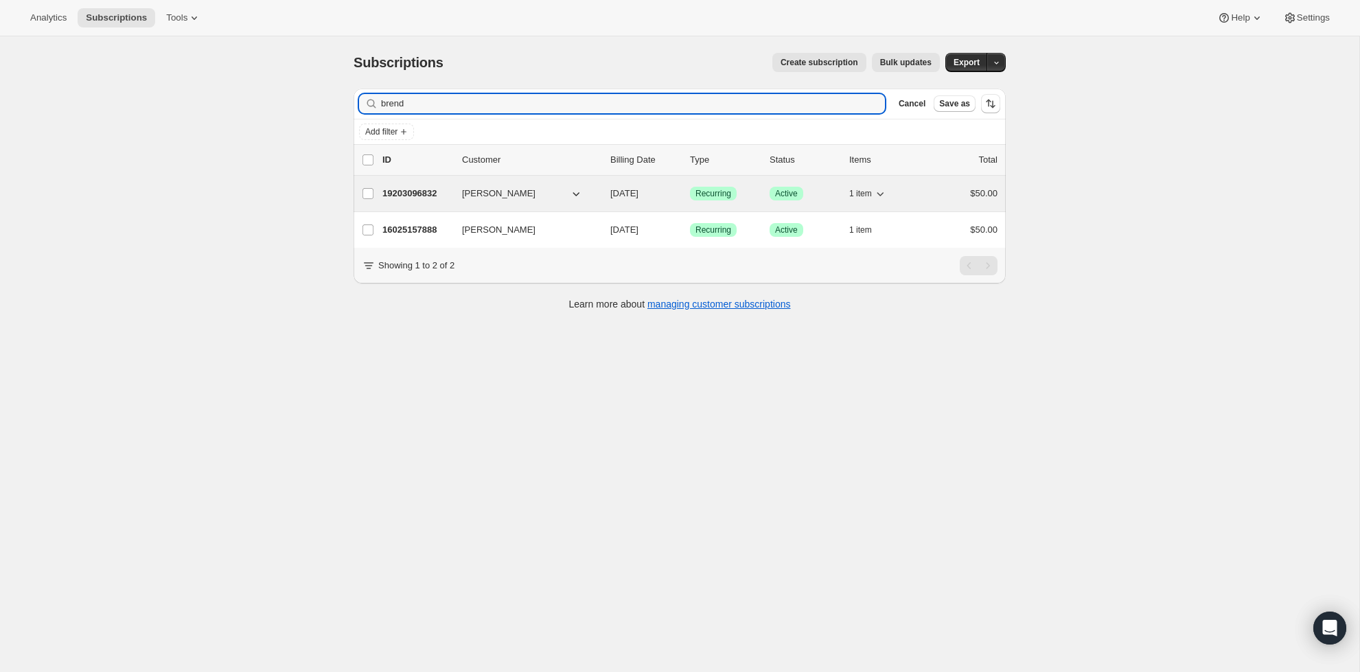
click at [420, 185] on div "19203096832 [PERSON_NAME] [DATE] Success Recurring Success Active 1 item $50.00" at bounding box center [689, 193] width 615 height 19
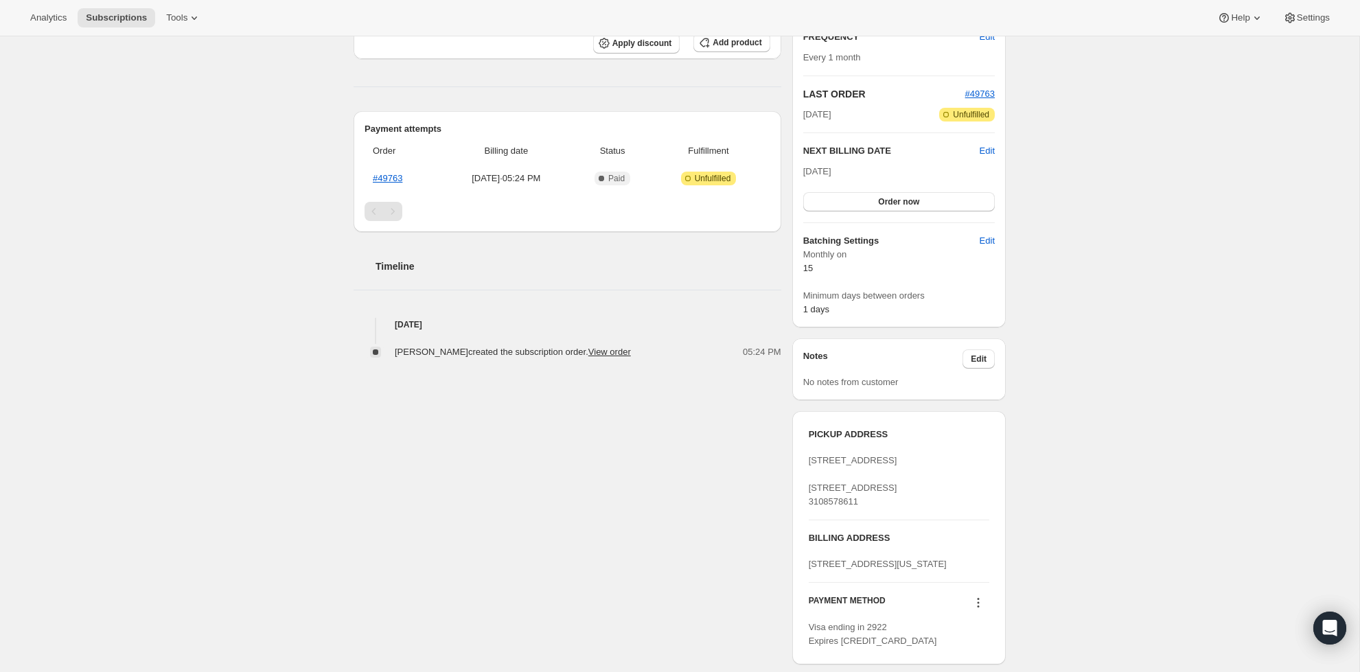
scroll to position [260, 0]
click at [383, 177] on link "#49763" at bounding box center [388, 177] width 30 height 10
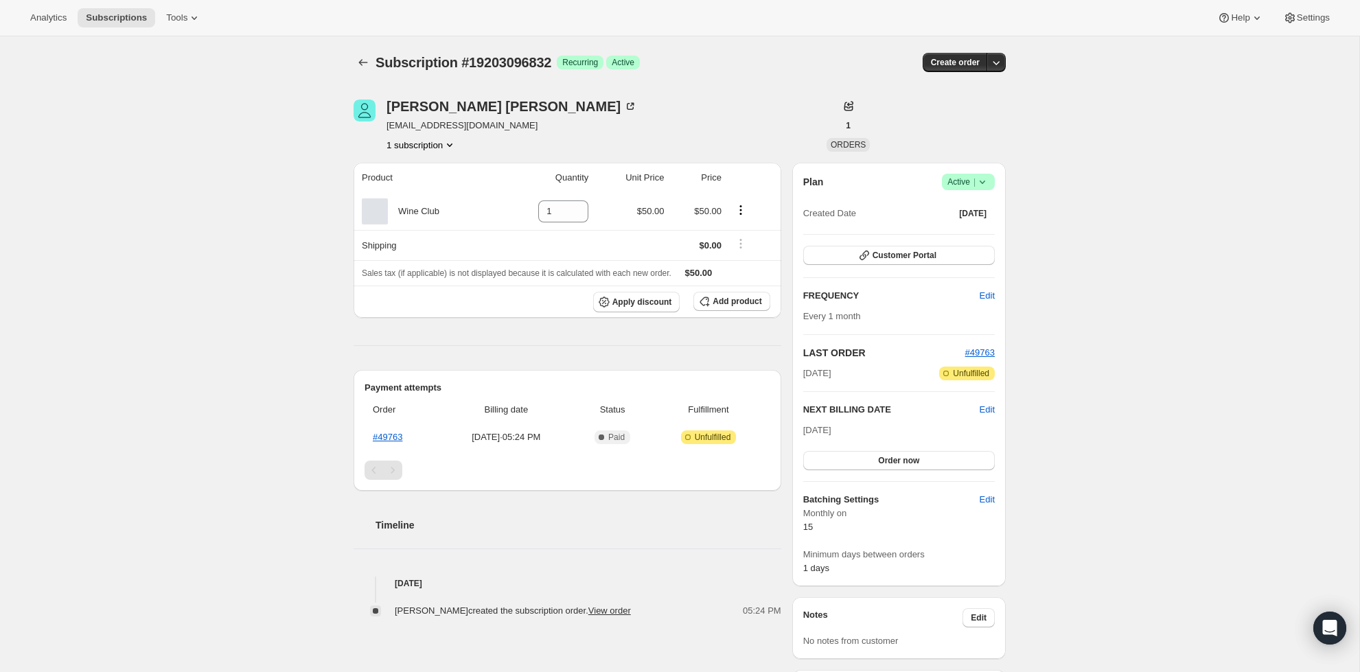
scroll to position [0, 0]
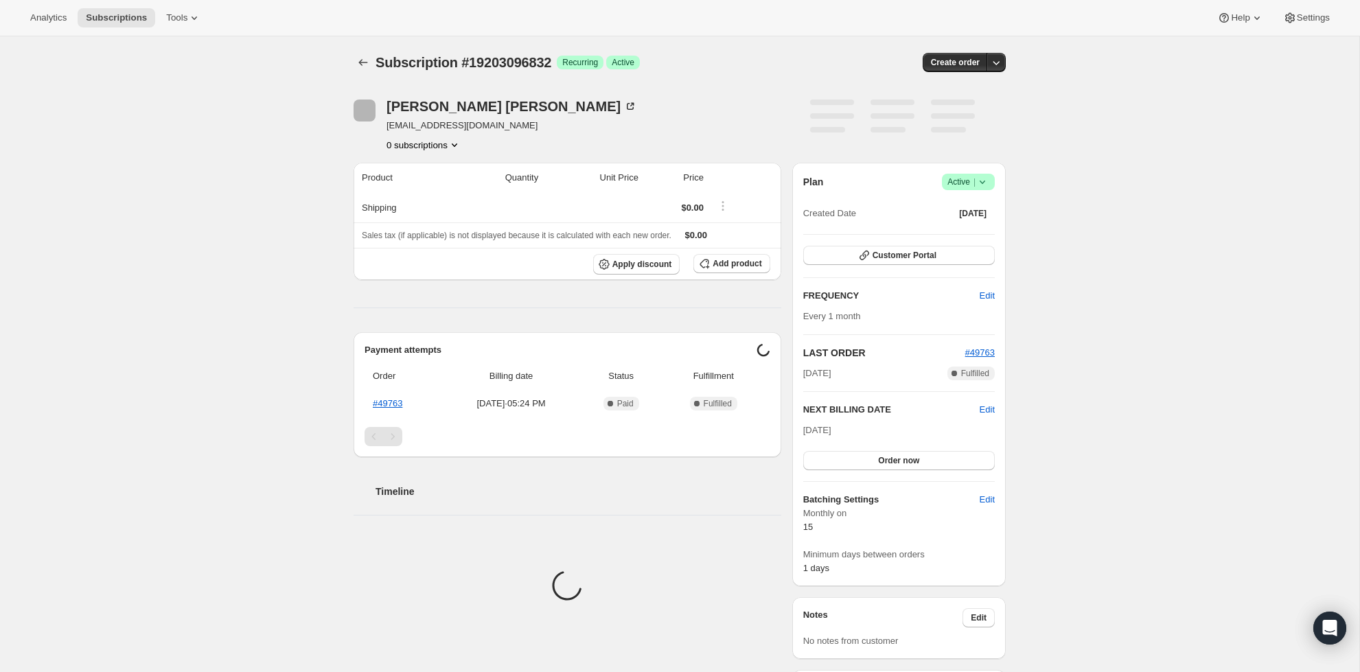
scroll to position [1, 0]
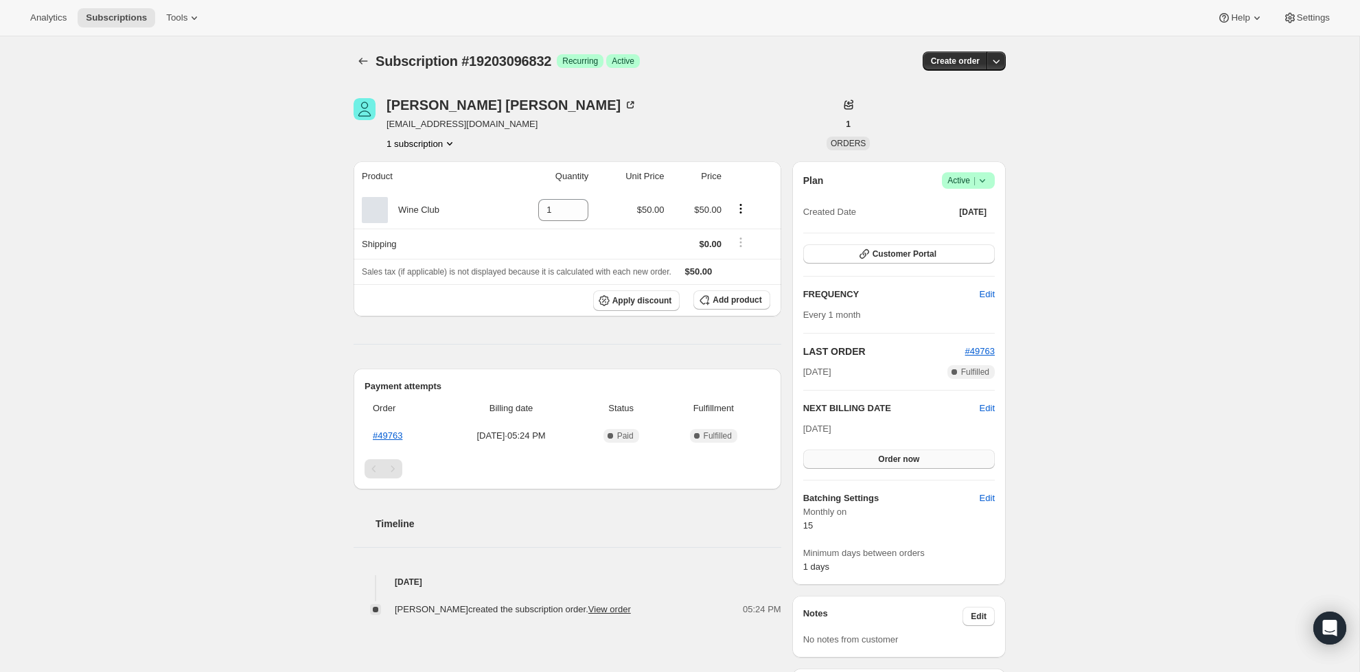
click at [930, 456] on button "Order now" at bounding box center [899, 459] width 192 height 19
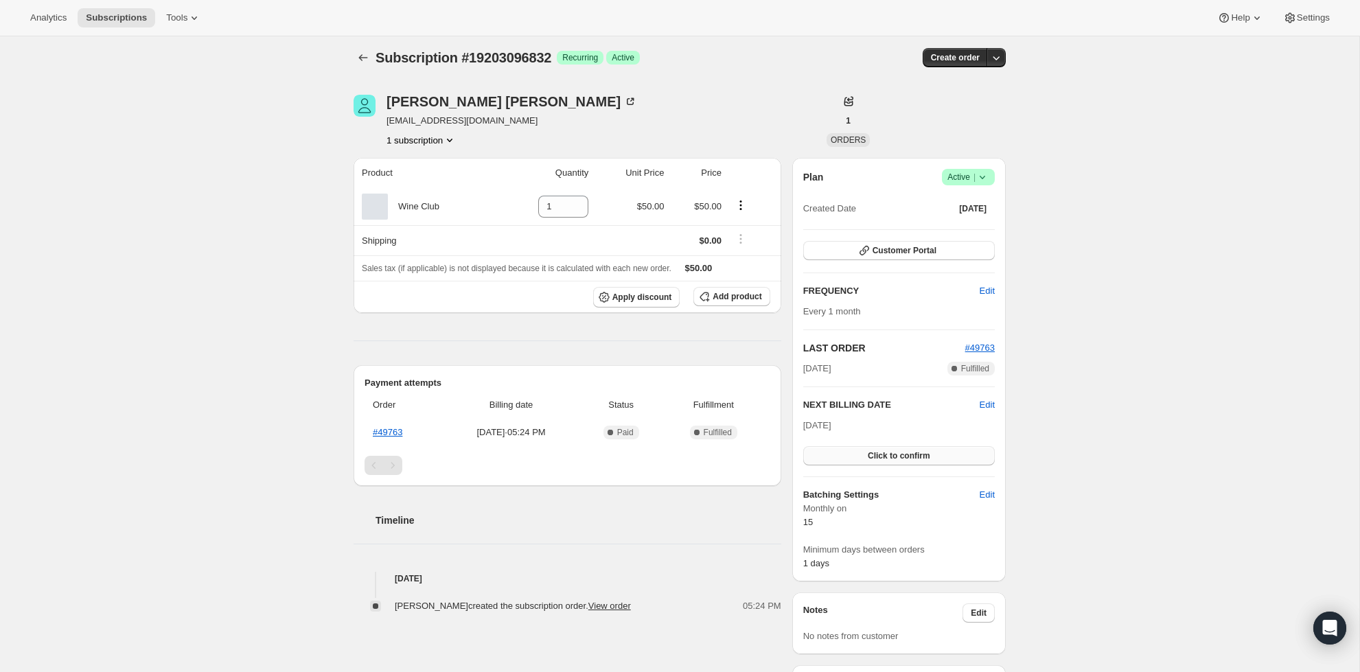
click at [946, 457] on button "Click to confirm" at bounding box center [899, 455] width 192 height 19
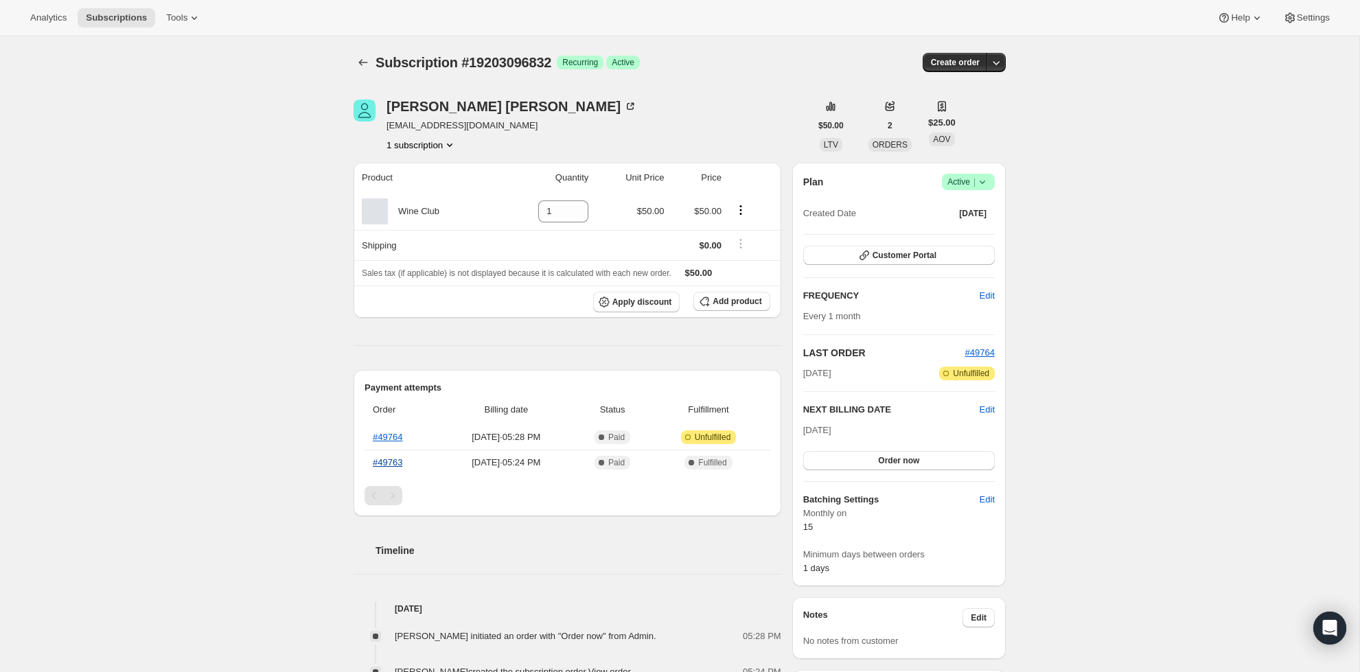
click at [387, 467] on link "#49763" at bounding box center [388, 462] width 30 height 10
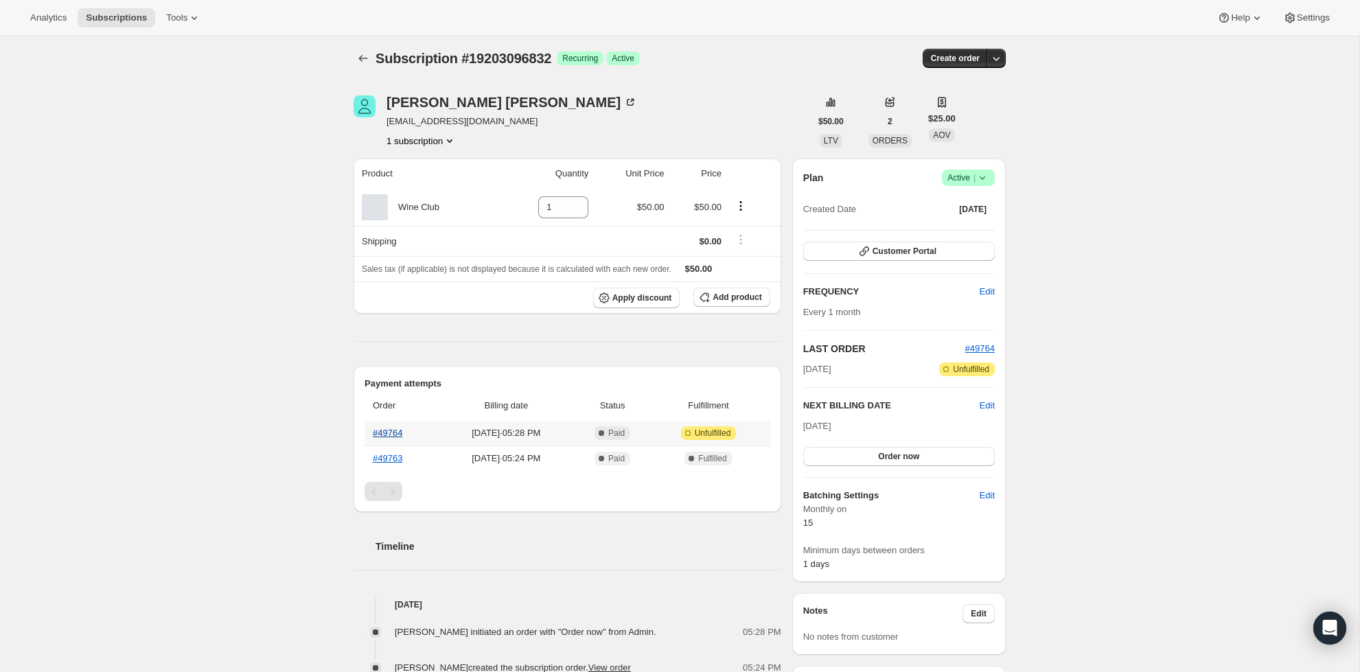
click at [382, 435] on link "#49764" at bounding box center [388, 433] width 30 height 10
click at [979, 182] on icon at bounding box center [983, 178] width 14 height 14
click at [1071, 170] on div "Subscription #19203096832. This page is ready Subscription #19203096832 Success…" at bounding box center [680, 538] width 1360 height 1012
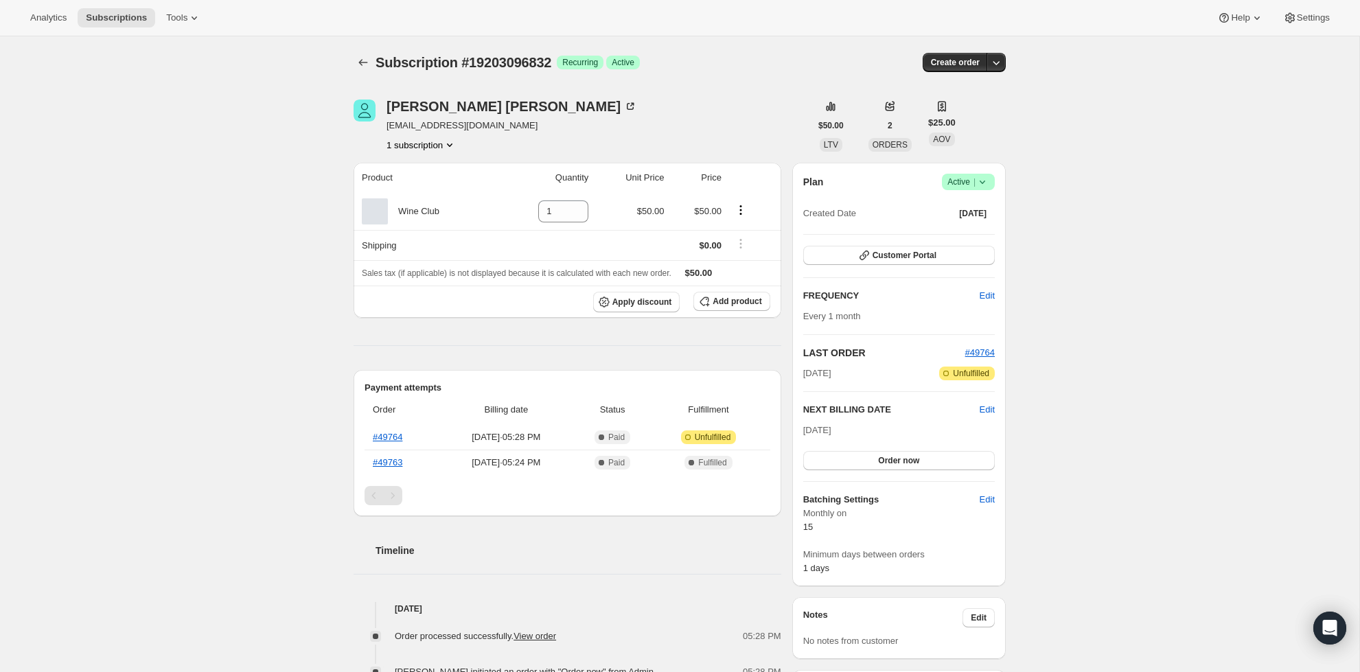
click at [443, 142] on icon "Product actions" at bounding box center [450, 145] width 14 height 14
click at [439, 165] on span "Current" at bounding box center [442, 170] width 27 height 11
click at [398, 165] on span "19203096832 Info Current" at bounding box center [414, 170] width 95 height 10
click at [747, 113] on div "Cullen Kunkel brendancpoole@gmail.com 1 subscription" at bounding box center [582, 126] width 457 height 52
click at [443, 139] on icon "Product actions" at bounding box center [450, 145] width 14 height 14
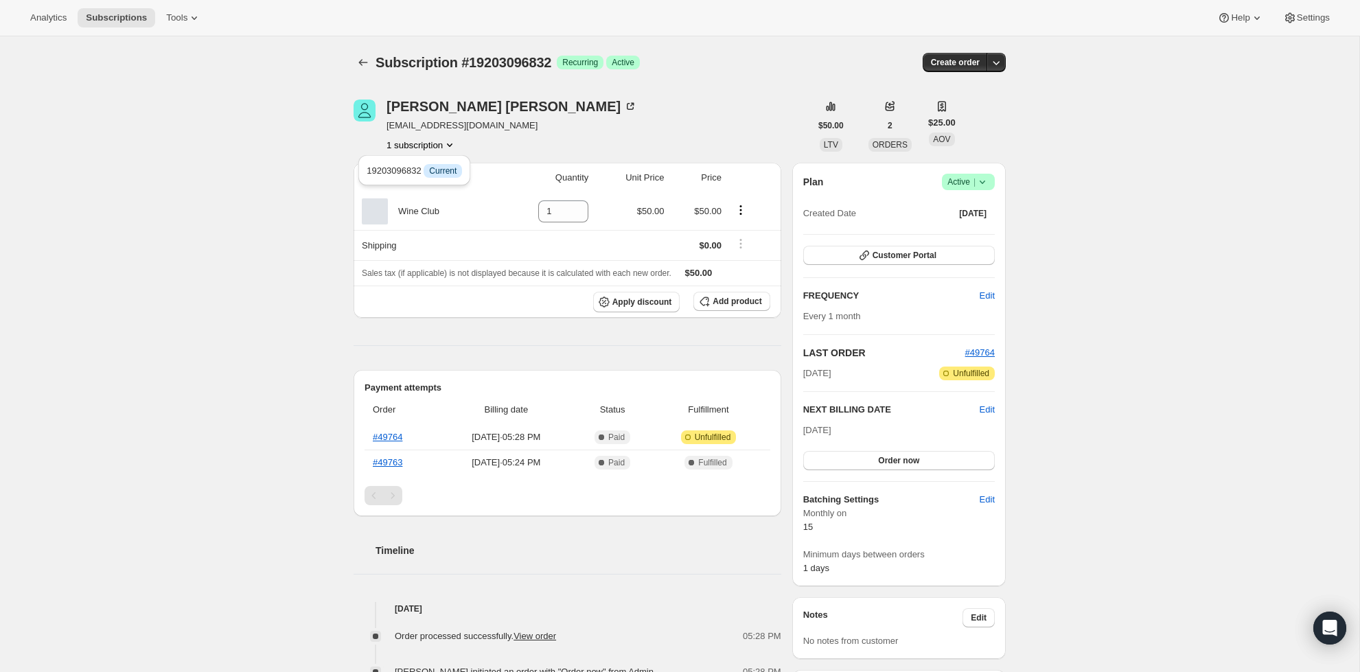
click at [626, 118] on div "Cullen Kunkel brendancpoole@gmail.com 1 subscription" at bounding box center [582, 126] width 457 height 52
click at [483, 67] on span "Subscription #19203096832" at bounding box center [464, 62] width 176 height 15
click at [1007, 62] on div "Subscription #19203096832. This page is ready Subscription #19203096832 Success…" at bounding box center [679, 542] width 685 height 1012
click at [996, 62] on icon "button" at bounding box center [997, 63] width 14 height 14
click at [1019, 86] on div "Subscription #19203096832. This page is ready Subscription #19203096832 Success…" at bounding box center [679, 542] width 685 height 1012
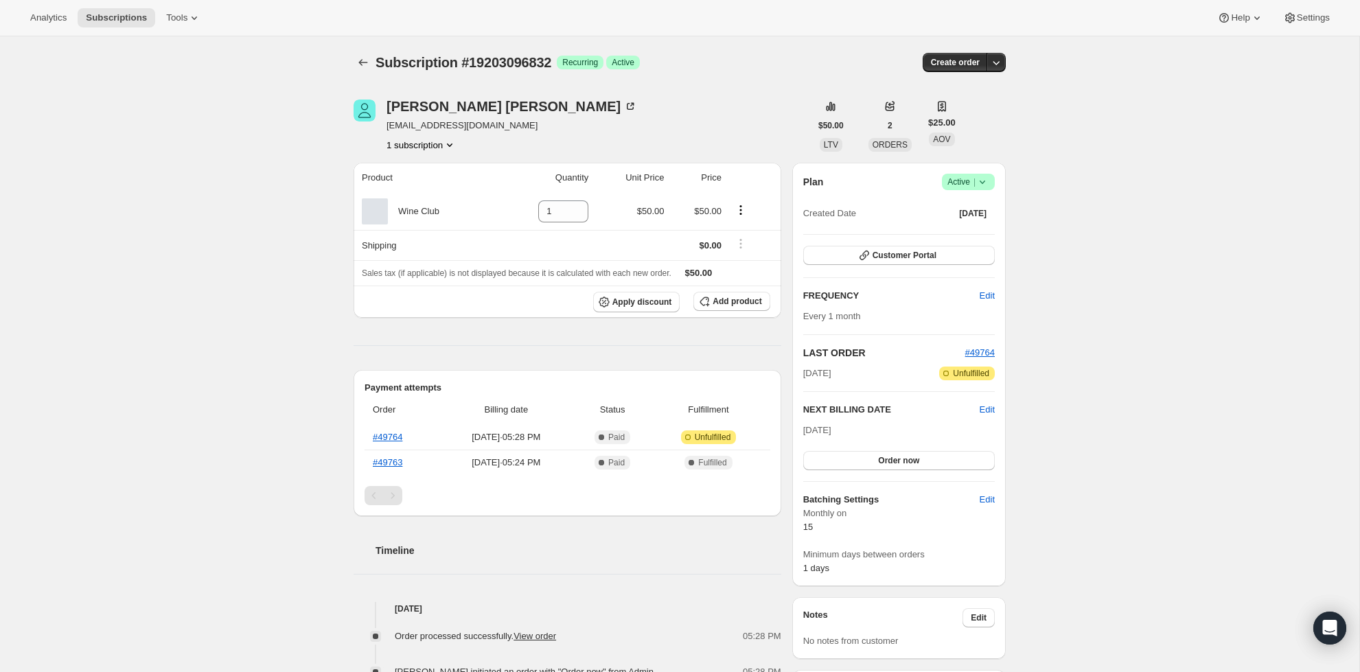
click at [985, 185] on icon at bounding box center [983, 182] width 14 height 14
click at [1060, 170] on div "Subscription #19203096832. This page is ready Subscription #19203096832 Success…" at bounding box center [680, 542] width 1360 height 1012
click at [865, 258] on icon "button" at bounding box center [865, 256] width 10 height 10
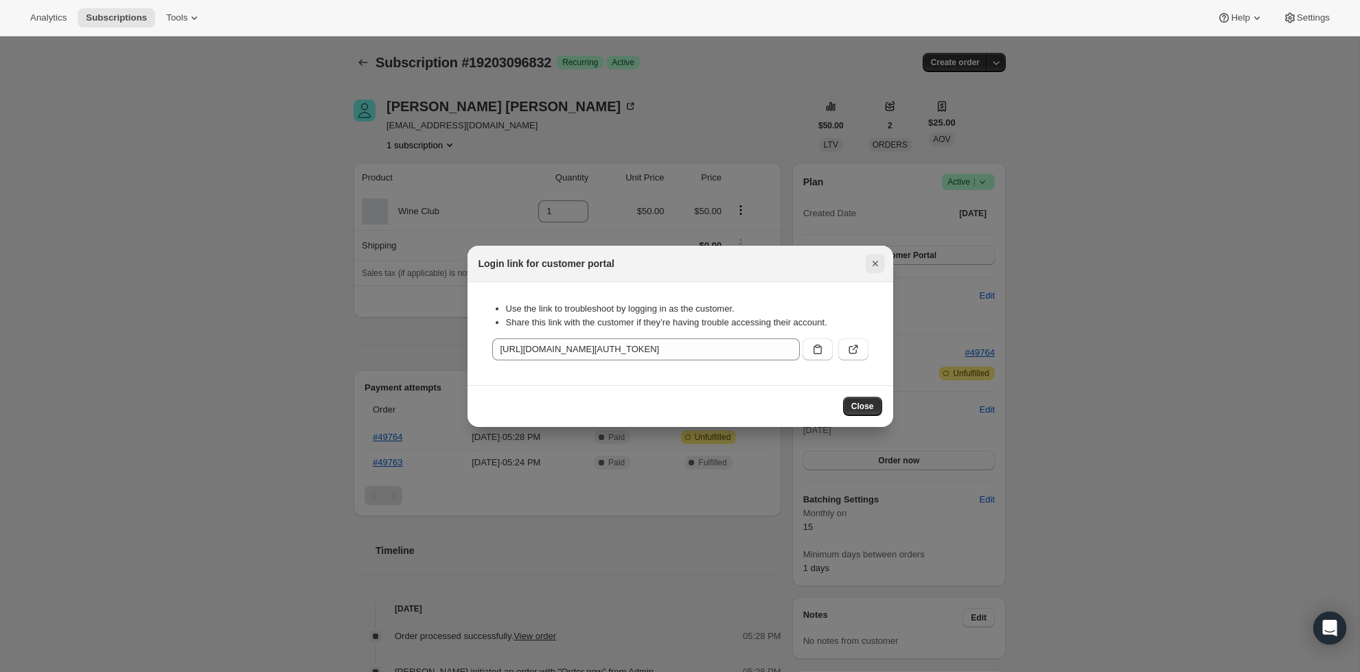
click at [875, 264] on icon "Close" at bounding box center [874, 263] width 5 height 5
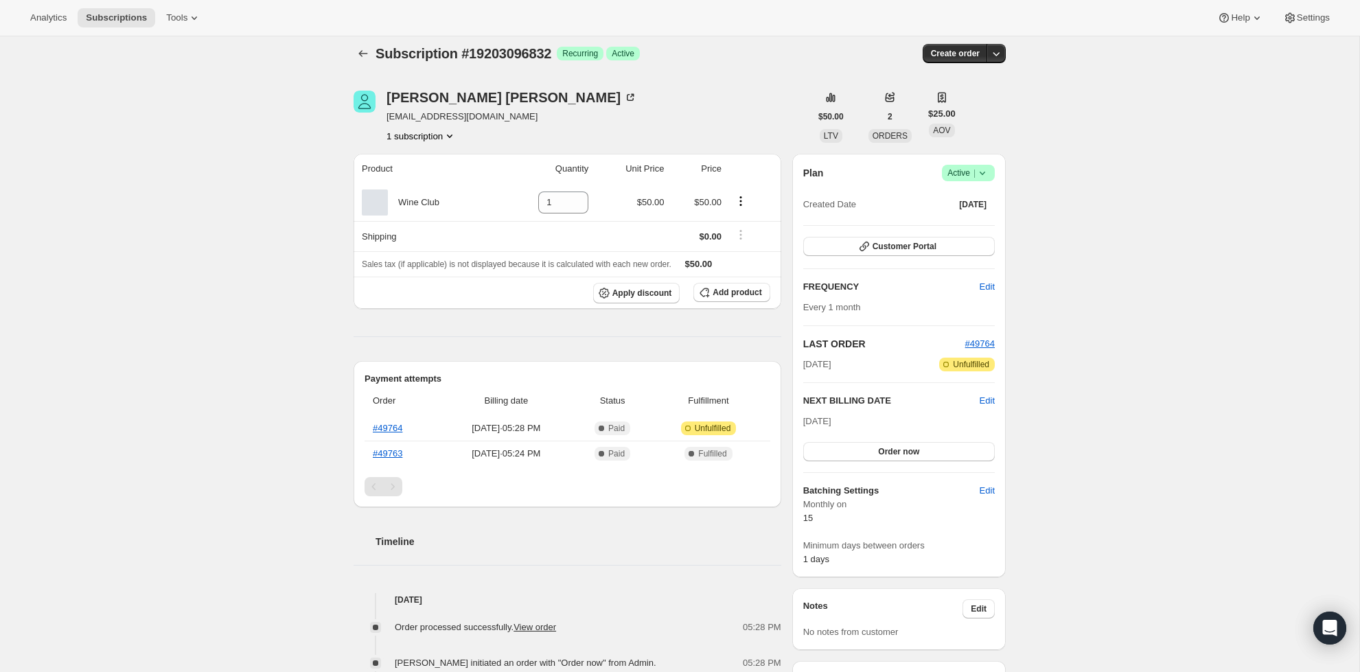
scroll to position [5, 0]
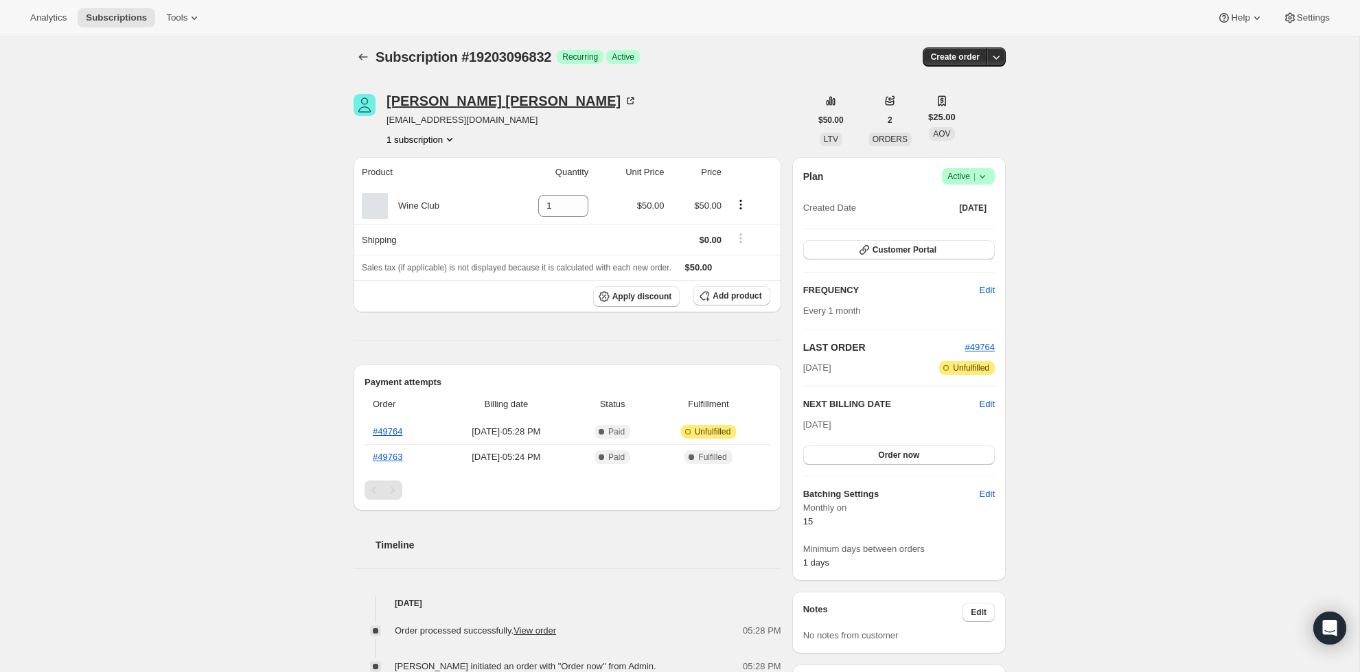
click at [624, 95] on icon at bounding box center [631, 101] width 14 height 14
